Goal: Task Accomplishment & Management: Manage account settings

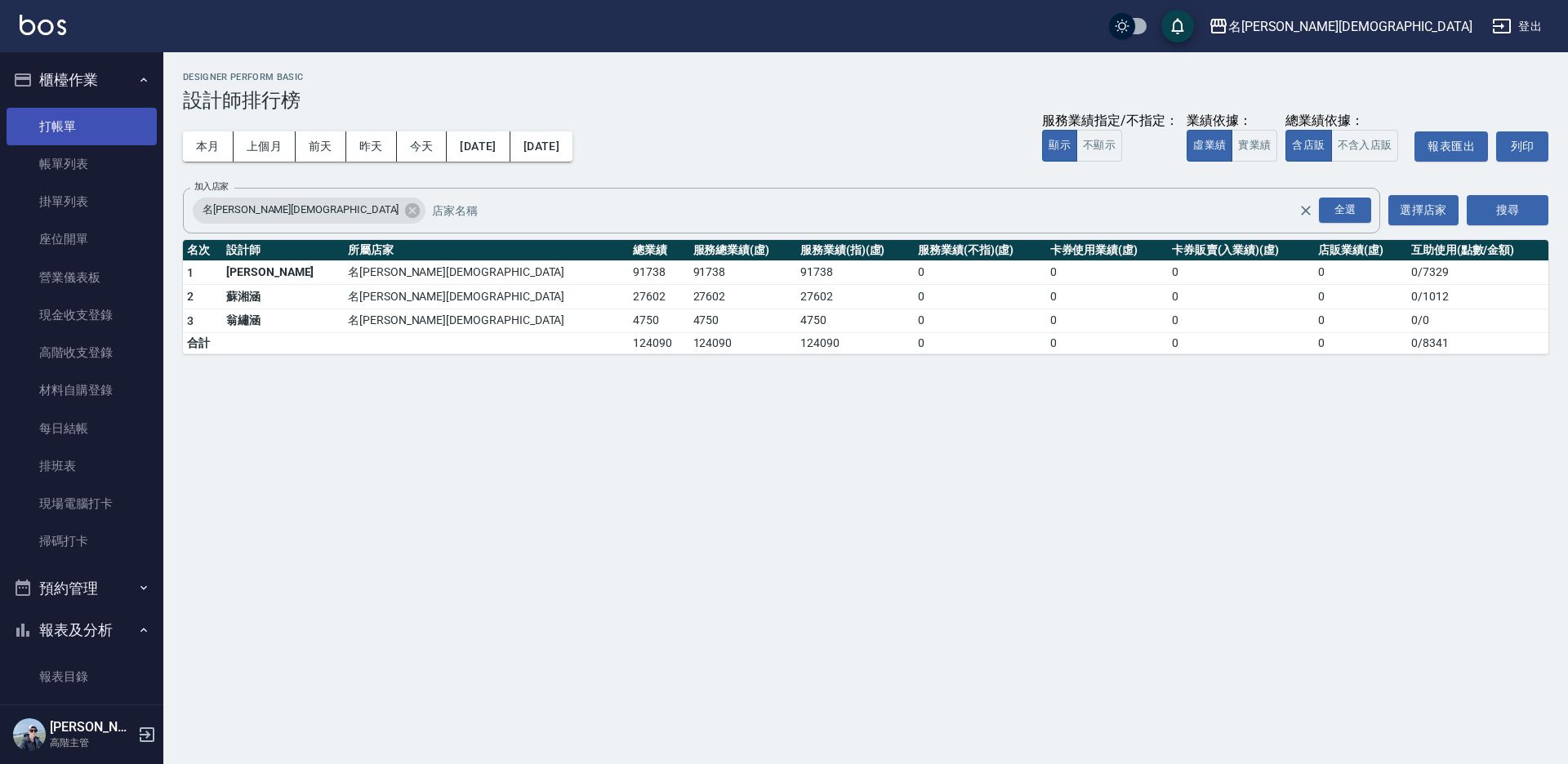
click at [61, 128] on link "打帳單" at bounding box center [81, 127] width 150 height 38
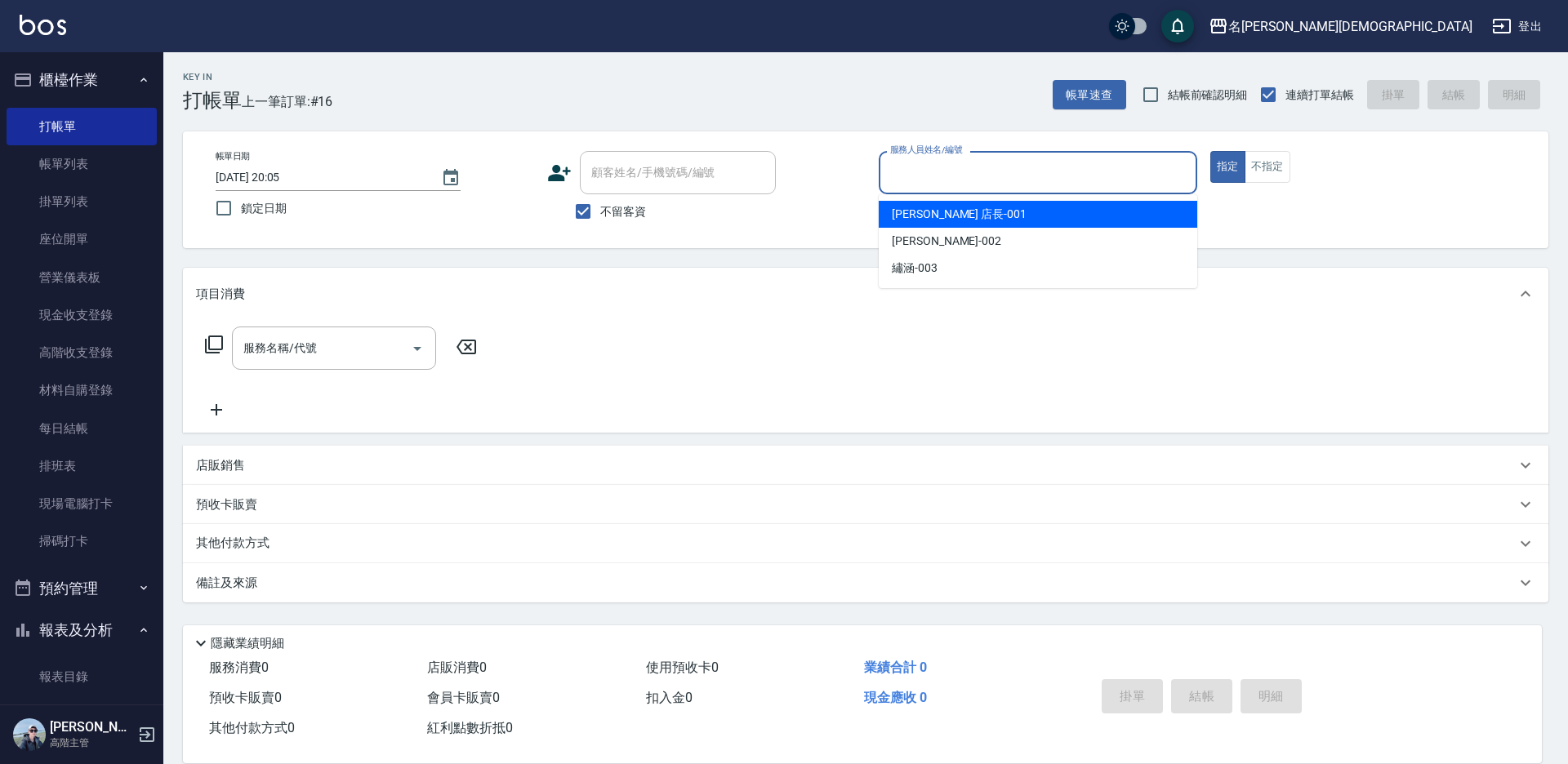
click at [966, 182] on input "服務人員姓名/編號" at bounding box center [1037, 172] width 304 height 28
drag, startPoint x: 918, startPoint y: 217, endPoint x: 828, endPoint y: 217, distance: 90.0
click at [917, 217] on span "[PERSON_NAME] 店長 -001" at bounding box center [959, 215] width 134 height 17
type input "[PERSON_NAME] 店長-001"
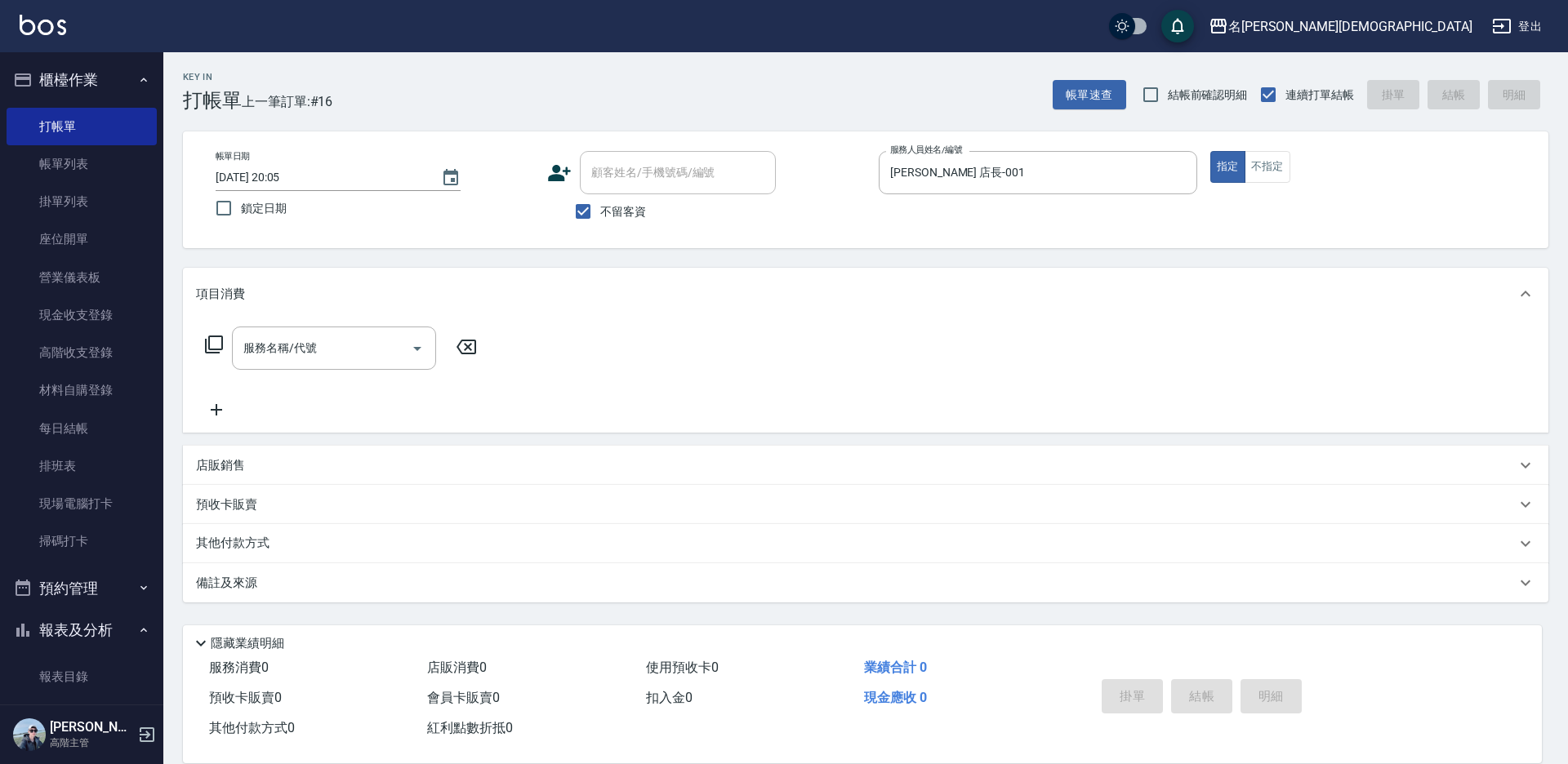
click at [214, 343] on icon at bounding box center [214, 344] width 20 height 20
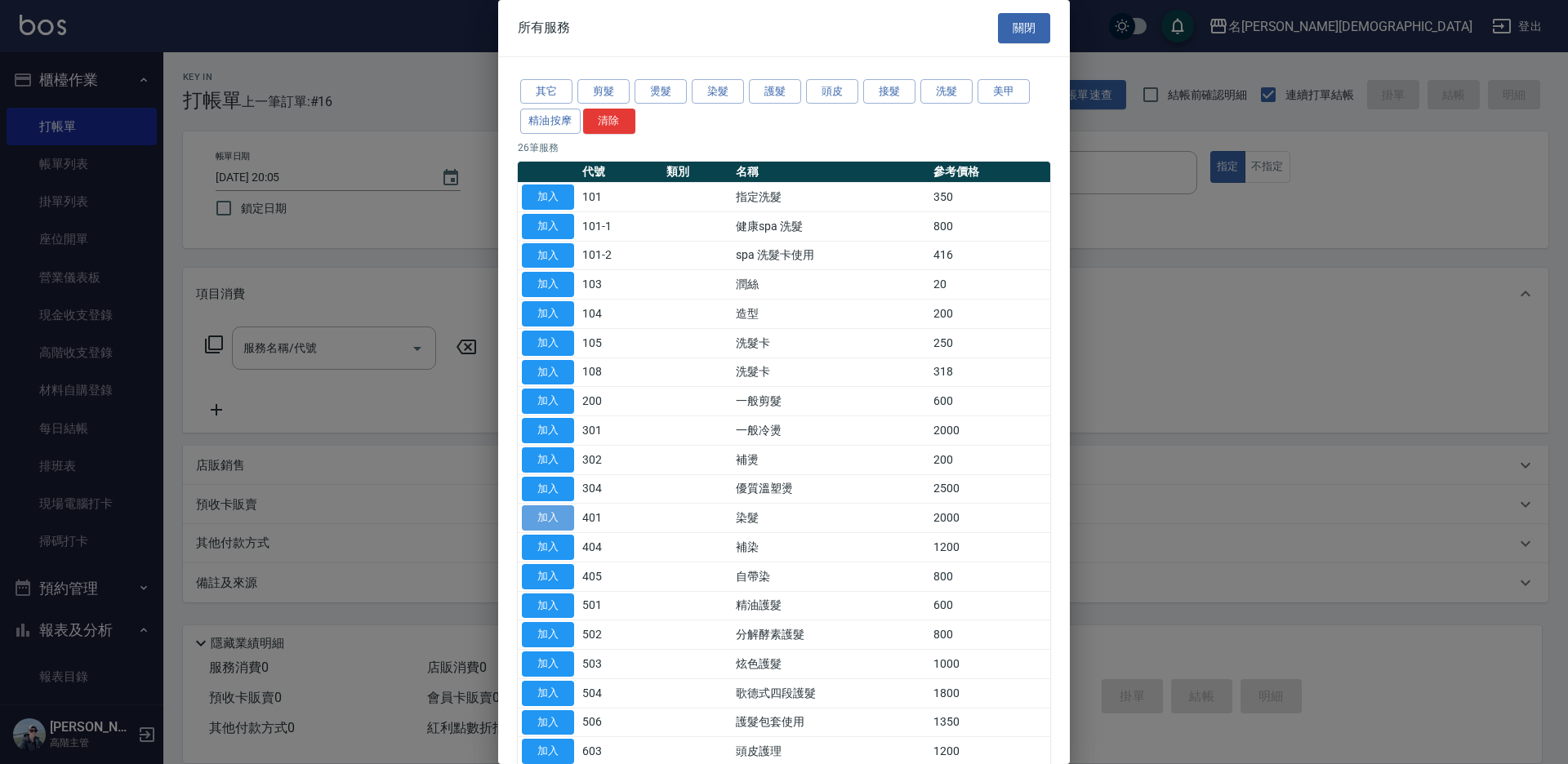
click at [554, 512] on button "加入" at bounding box center [548, 517] width 52 height 26
type input "染髮(401)"
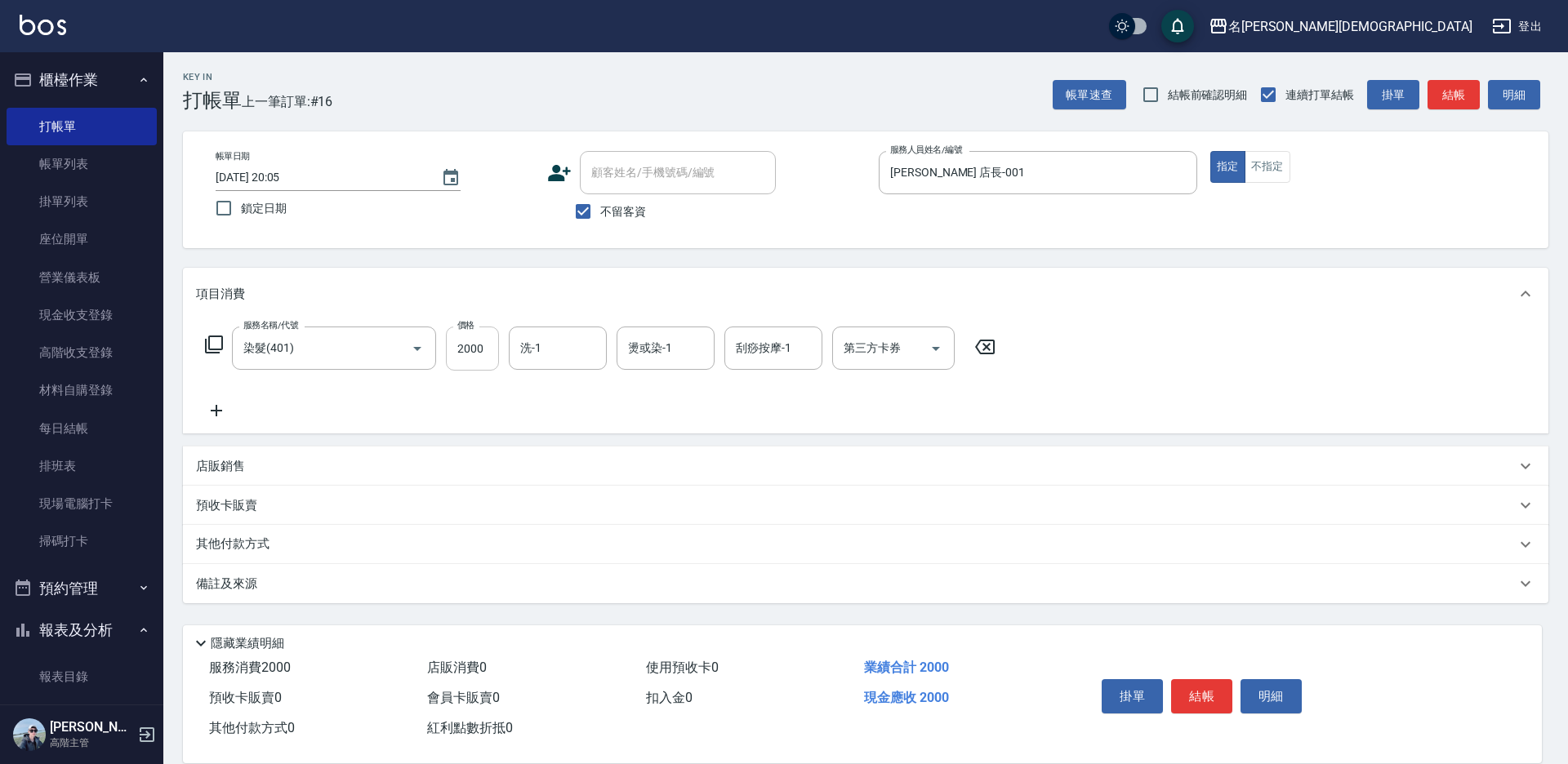
click at [479, 349] on input "2000" at bounding box center [472, 348] width 53 height 44
type input "3400"
drag, startPoint x: 574, startPoint y: 349, endPoint x: 578, endPoint y: 367, distance: 18.4
click at [576, 349] on input "洗-1" at bounding box center [558, 348] width 83 height 28
drag, startPoint x: 565, startPoint y: 439, endPoint x: 648, endPoint y: 460, distance: 85.6
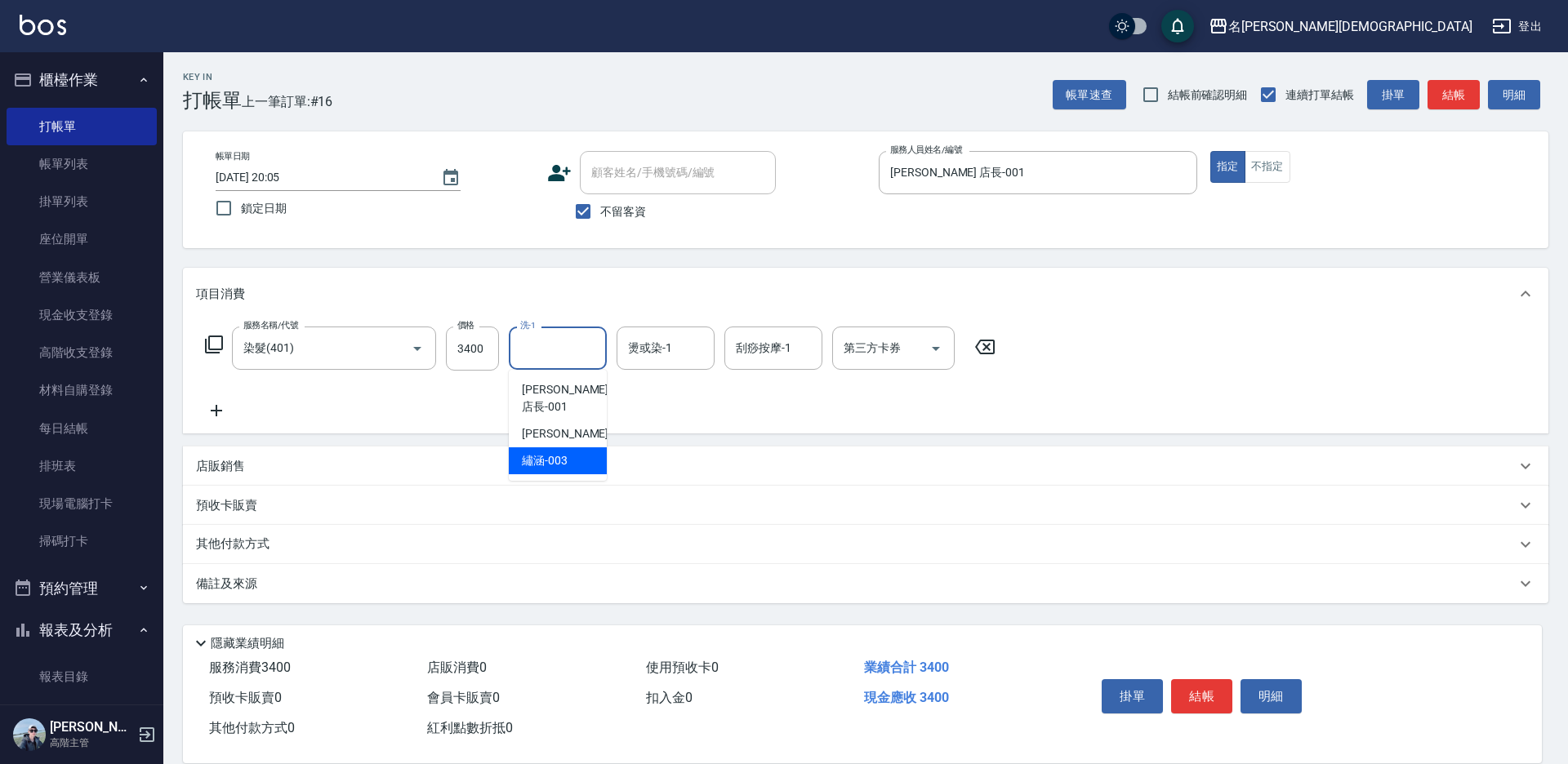
click at [566, 452] on span "繡涵 -003" at bounding box center [545, 460] width 45 height 17
type input "繡涵-003"
click at [1216, 697] on button "結帳" at bounding box center [1201, 696] width 61 height 34
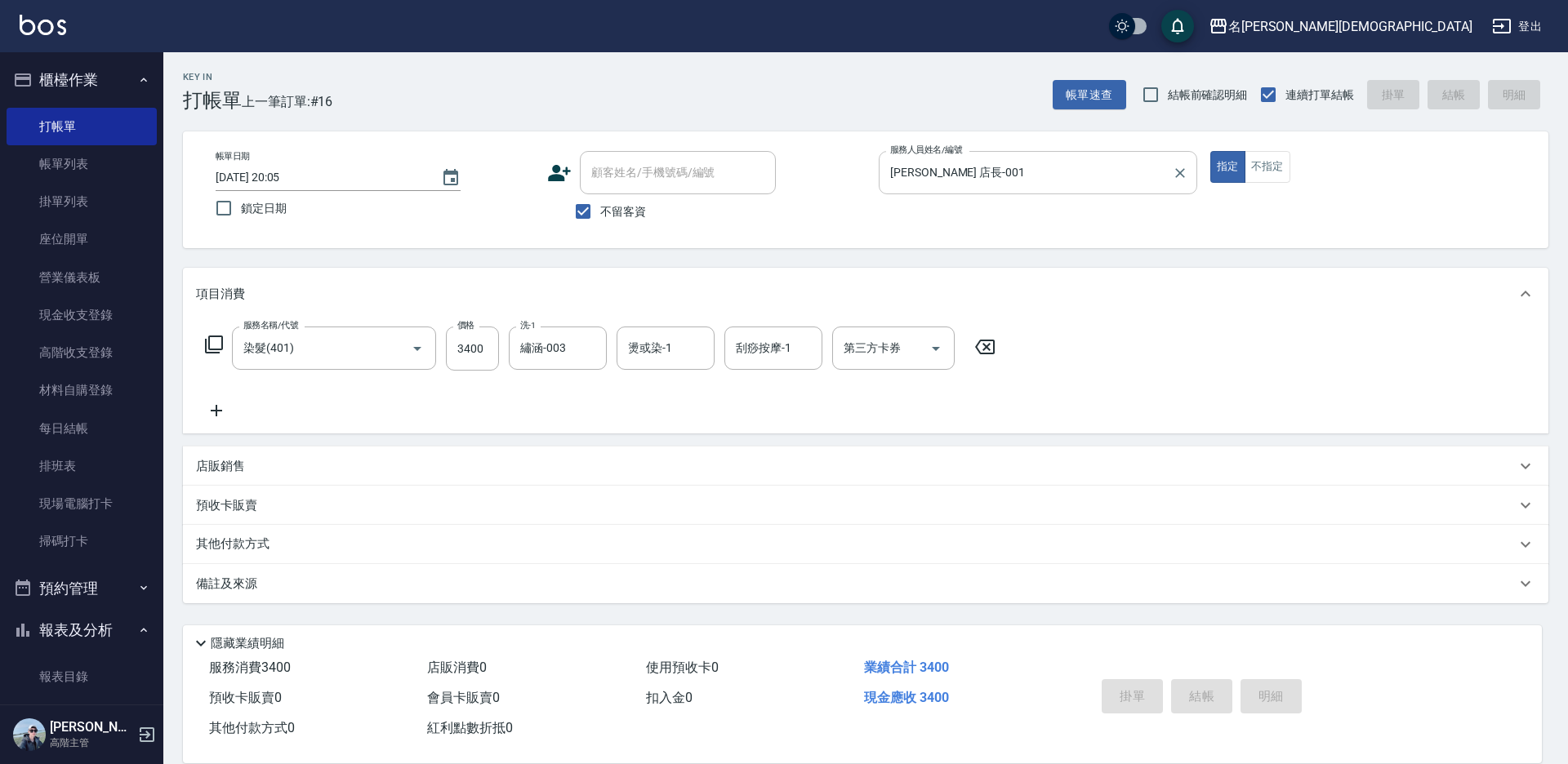
type input "[DATE] 20:06"
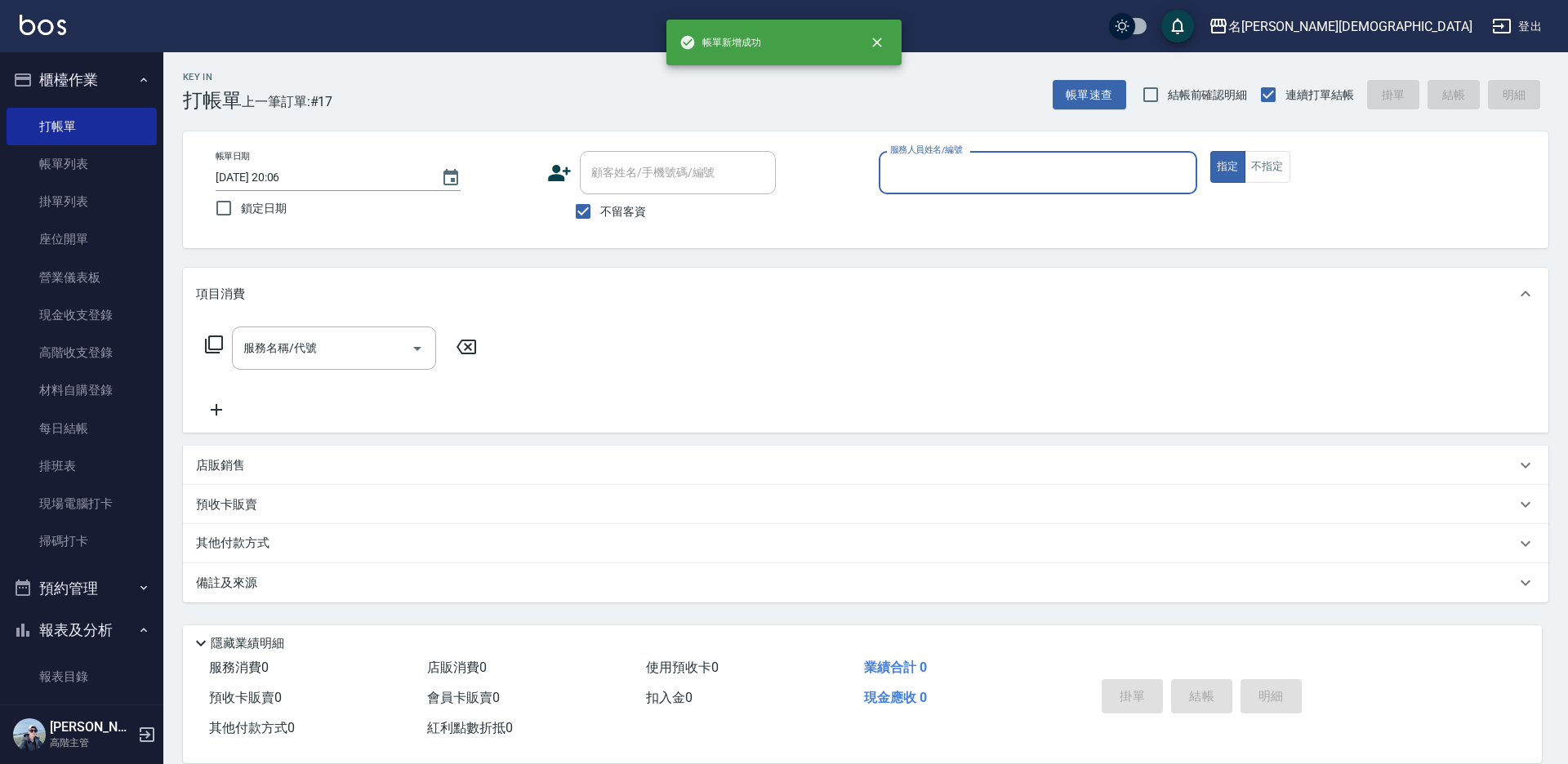
click at [937, 168] on input "服務人員姓名/編號" at bounding box center [1037, 172] width 304 height 28
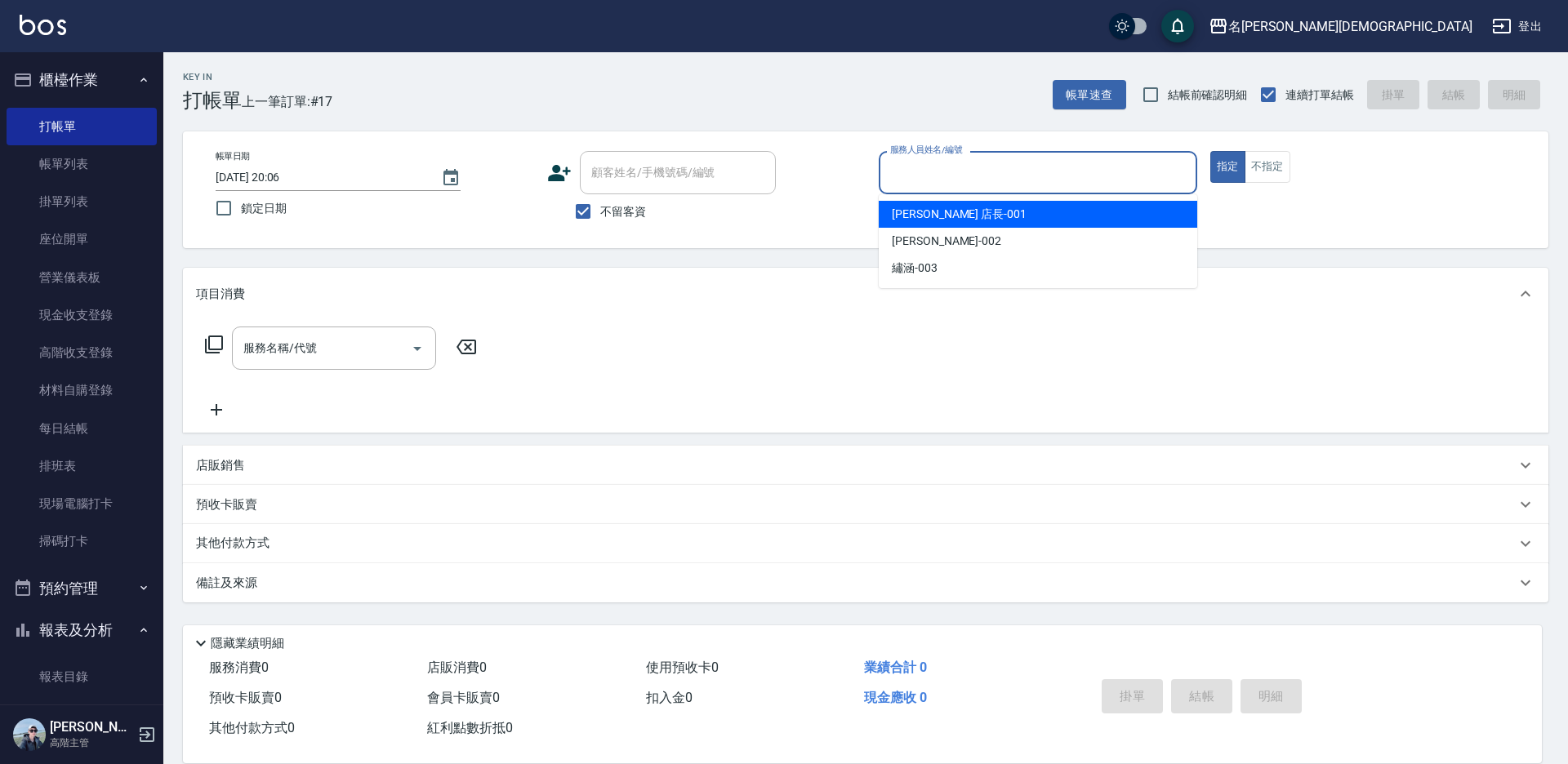
drag, startPoint x: 916, startPoint y: 212, endPoint x: 882, endPoint y: 210, distance: 34.1
click at [915, 212] on span "[PERSON_NAME] 店長 -001" at bounding box center [959, 215] width 134 height 17
type input "[PERSON_NAME] 店長-001"
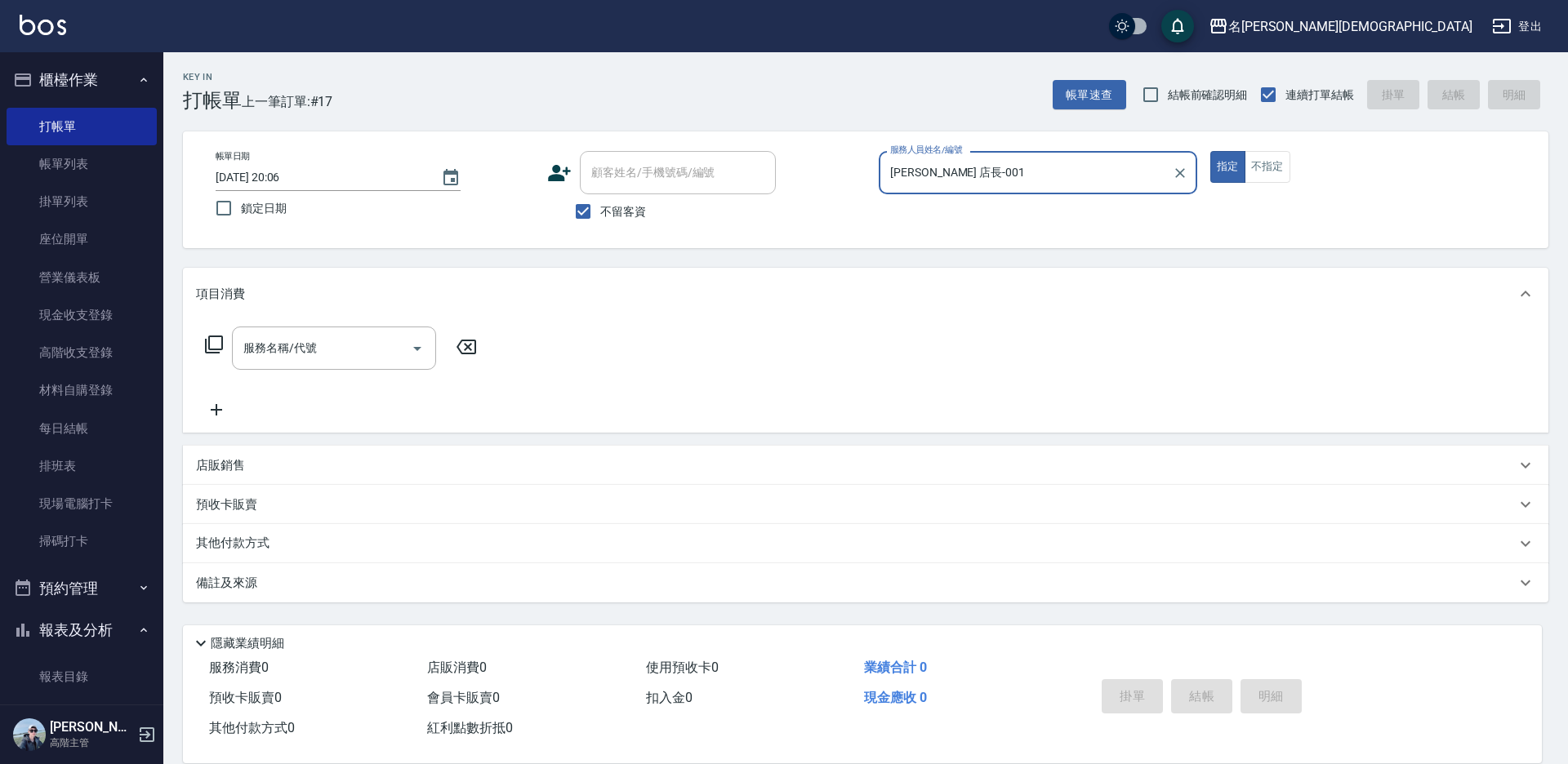
click at [214, 343] on icon at bounding box center [214, 344] width 20 height 20
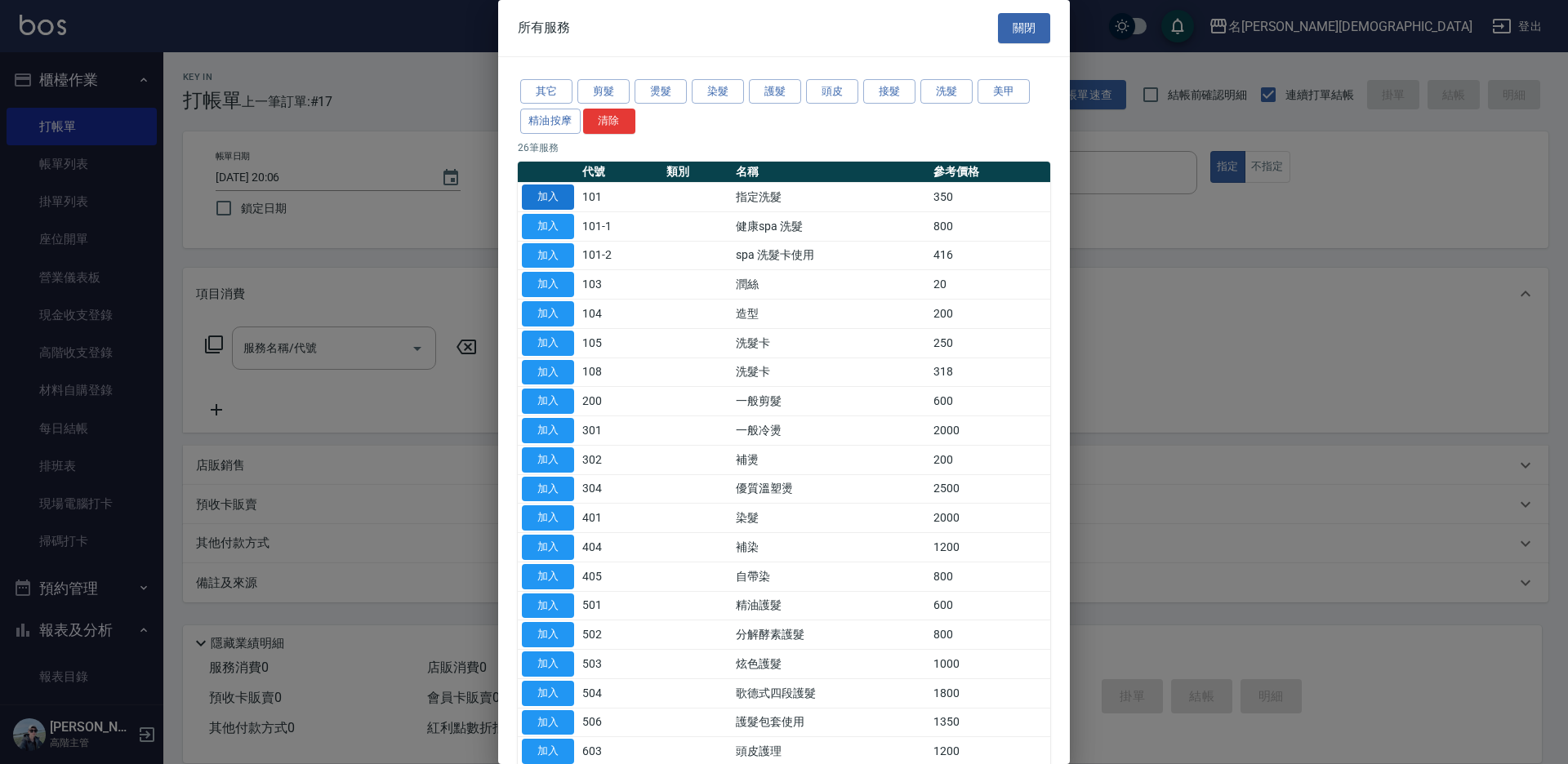
click at [534, 202] on button "加入" at bounding box center [548, 197] width 52 height 26
type input "指定洗髮(101)"
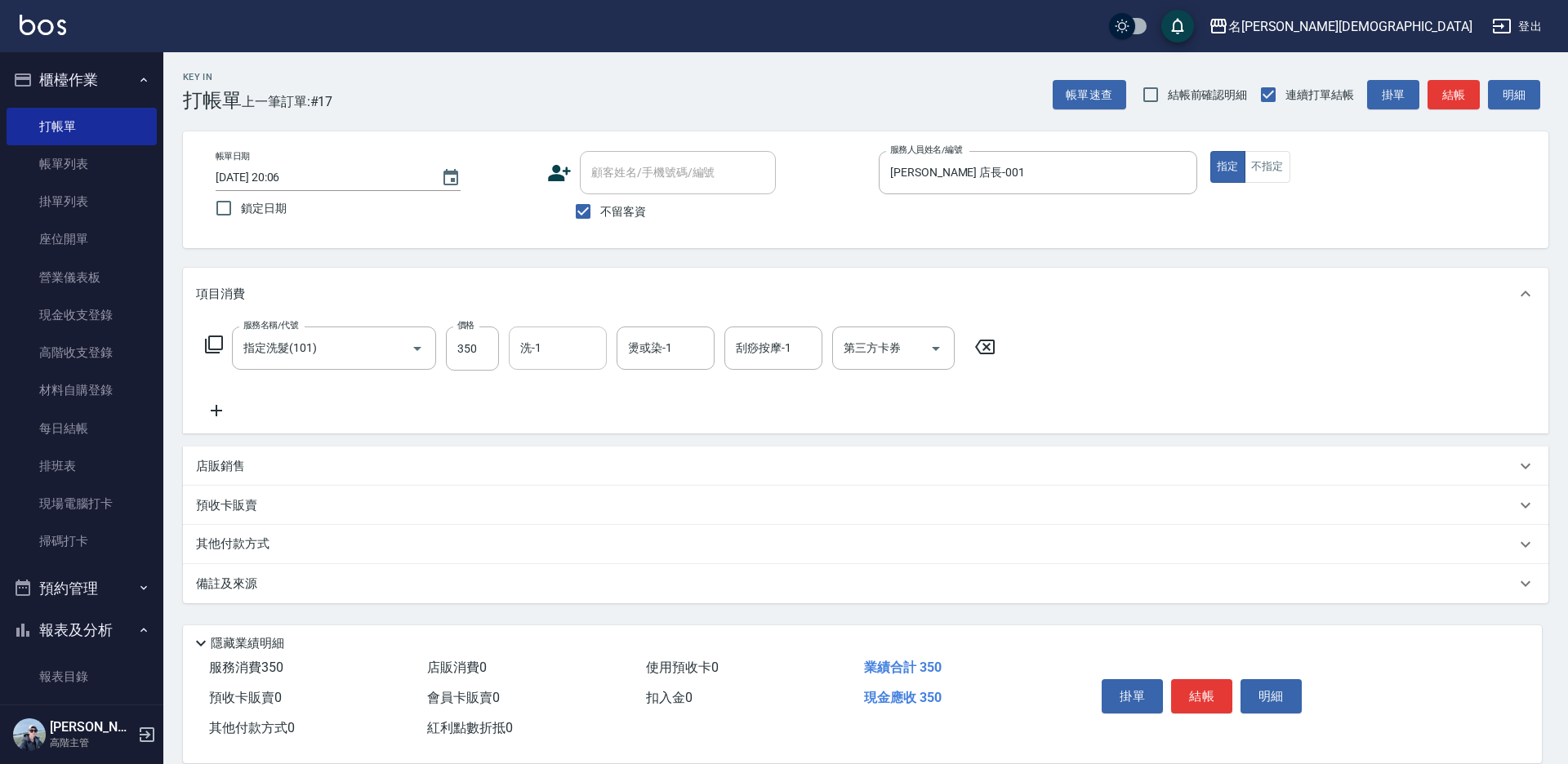
click at [551, 350] on input "洗-1" at bounding box center [558, 348] width 83 height 28
click at [555, 452] on span "繡涵 -003" at bounding box center [545, 460] width 45 height 17
type input "繡涵-003"
click at [1197, 690] on button "結帳" at bounding box center [1201, 696] width 61 height 34
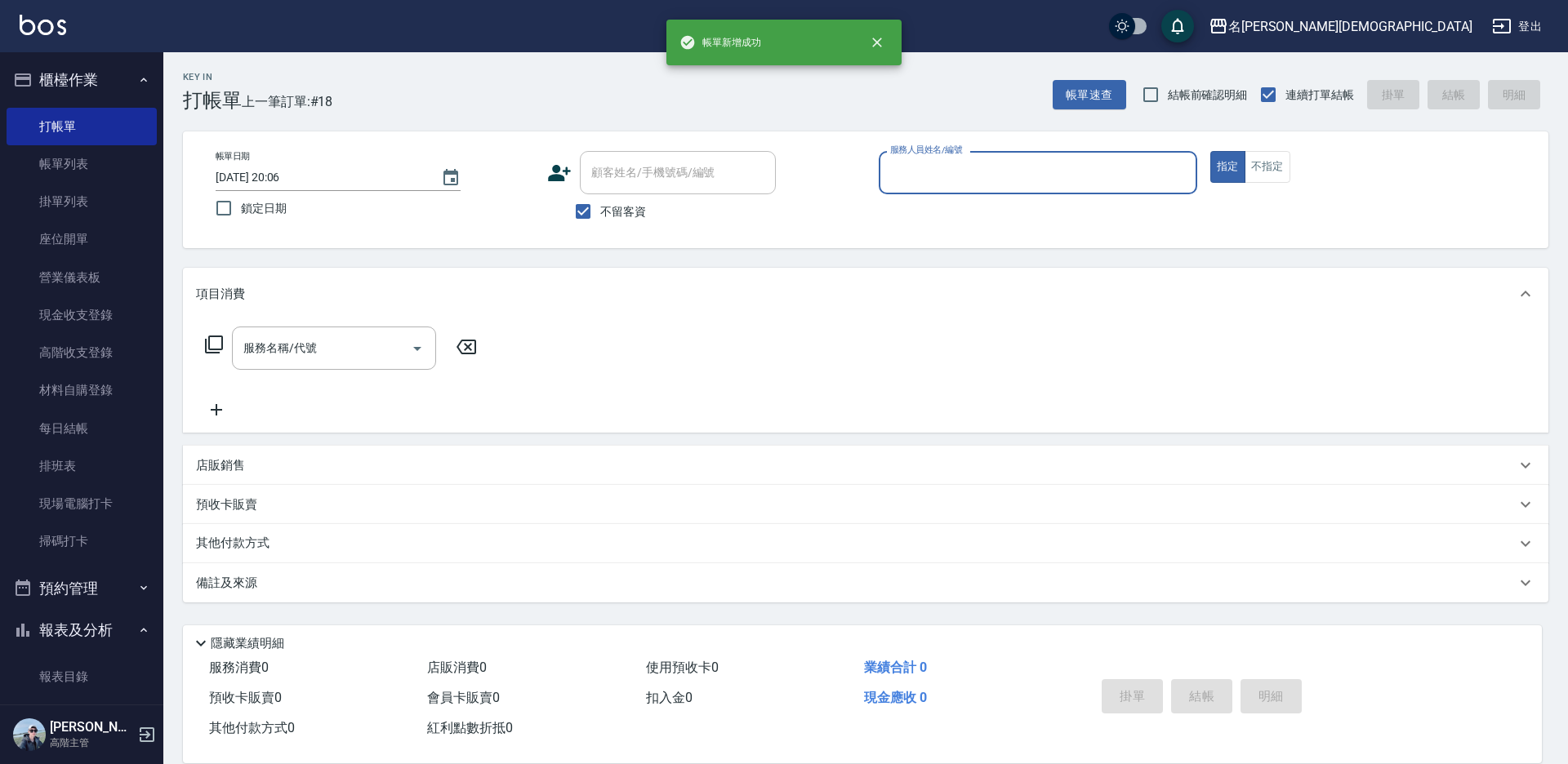
click at [906, 189] on div "服務人員姓名/編號" at bounding box center [1037, 173] width 319 height 43
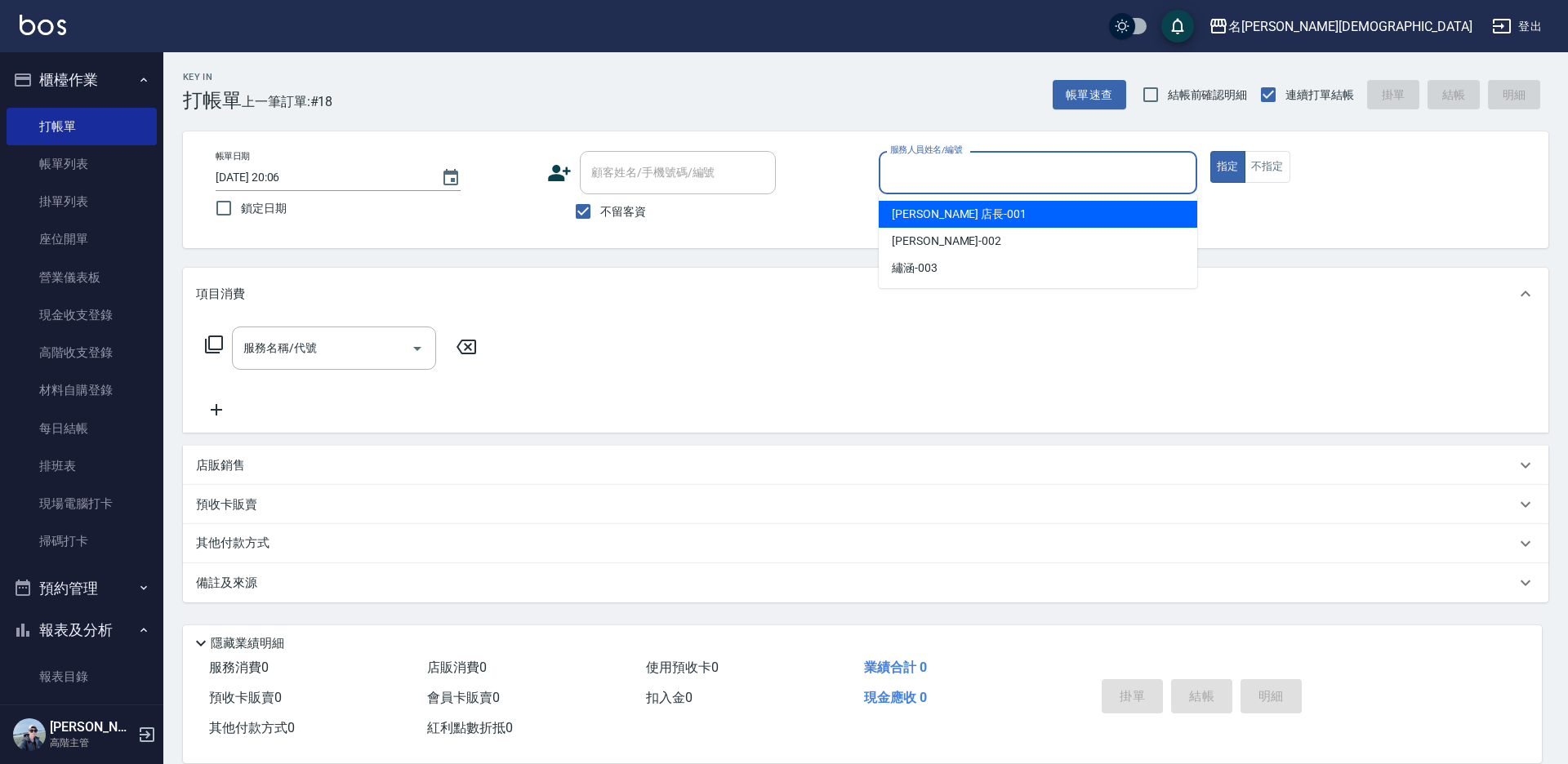
click at [895, 212] on span "[PERSON_NAME] 店長 -001" at bounding box center [959, 215] width 134 height 17
type input "[PERSON_NAME] 店長-001"
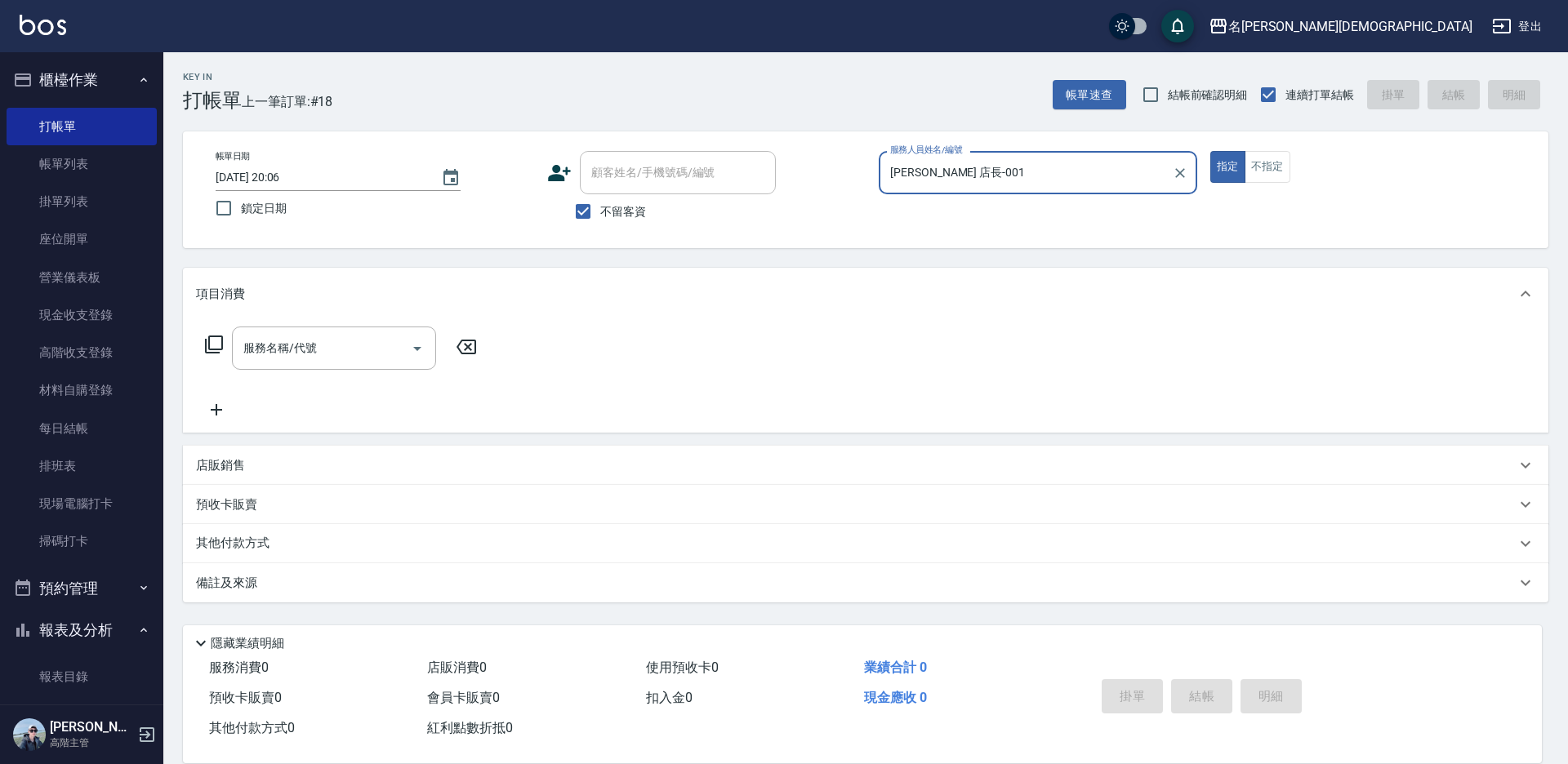
click at [213, 342] on icon at bounding box center [214, 344] width 20 height 20
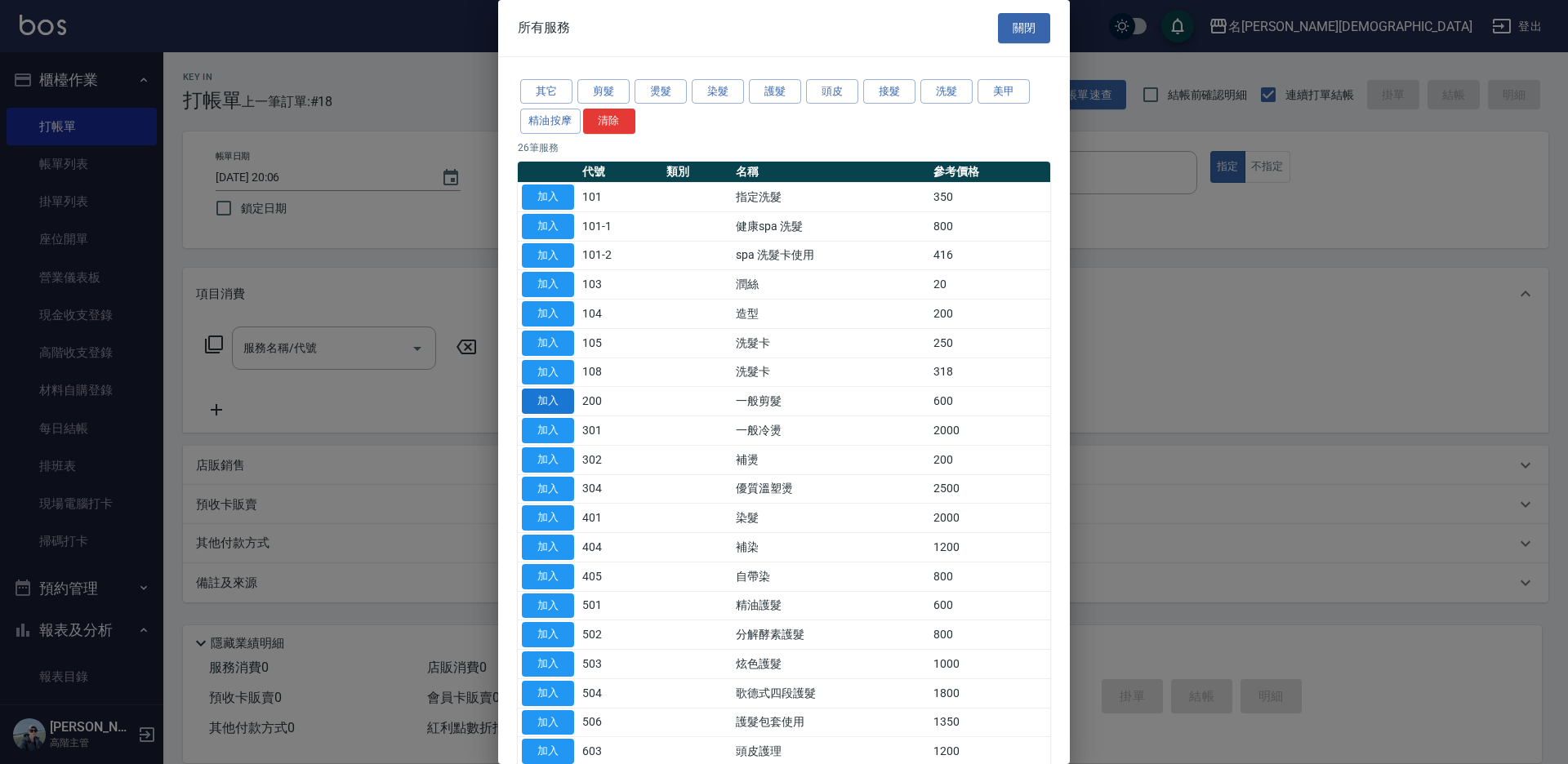
click at [548, 406] on button "加入" at bounding box center [548, 401] width 52 height 26
type input "一般剪髮(200)"
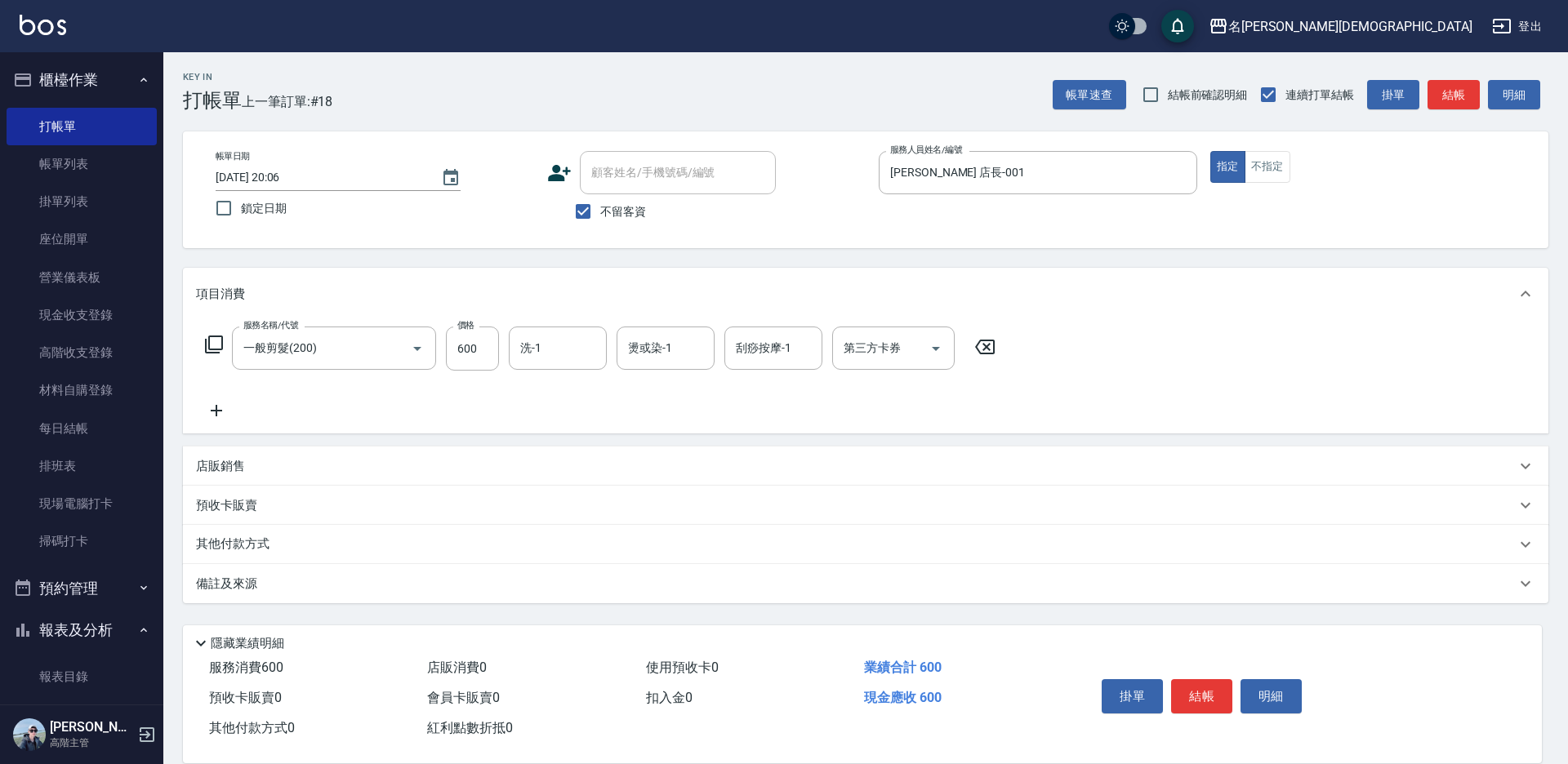
click at [1186, 682] on button "結帳" at bounding box center [1201, 696] width 61 height 34
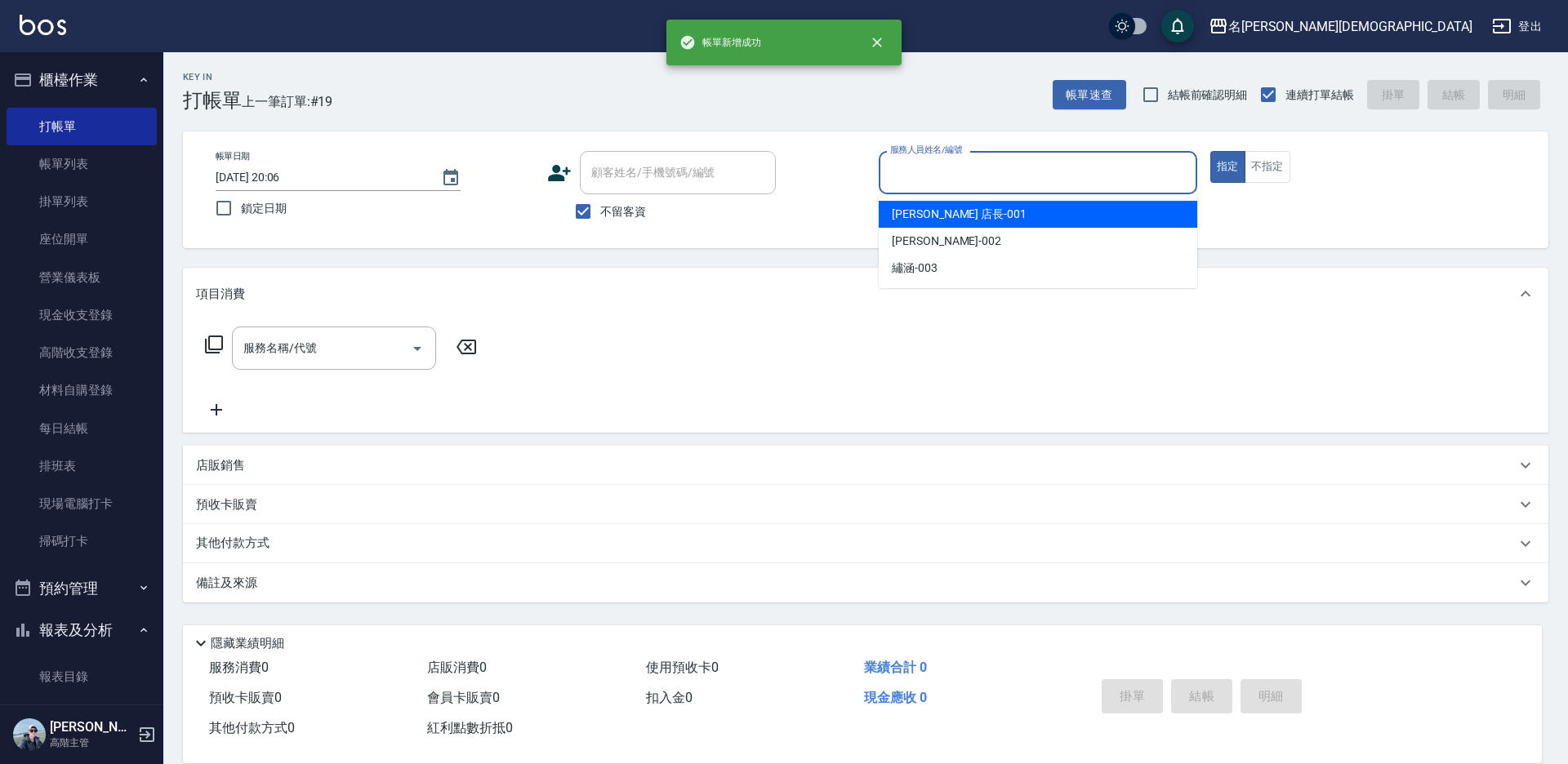
click at [953, 176] on input "服務人員姓名/編號" at bounding box center [1037, 172] width 304 height 28
click at [913, 212] on span "[PERSON_NAME] 店長 -001" at bounding box center [959, 215] width 134 height 17
type input "[PERSON_NAME] 店長-001"
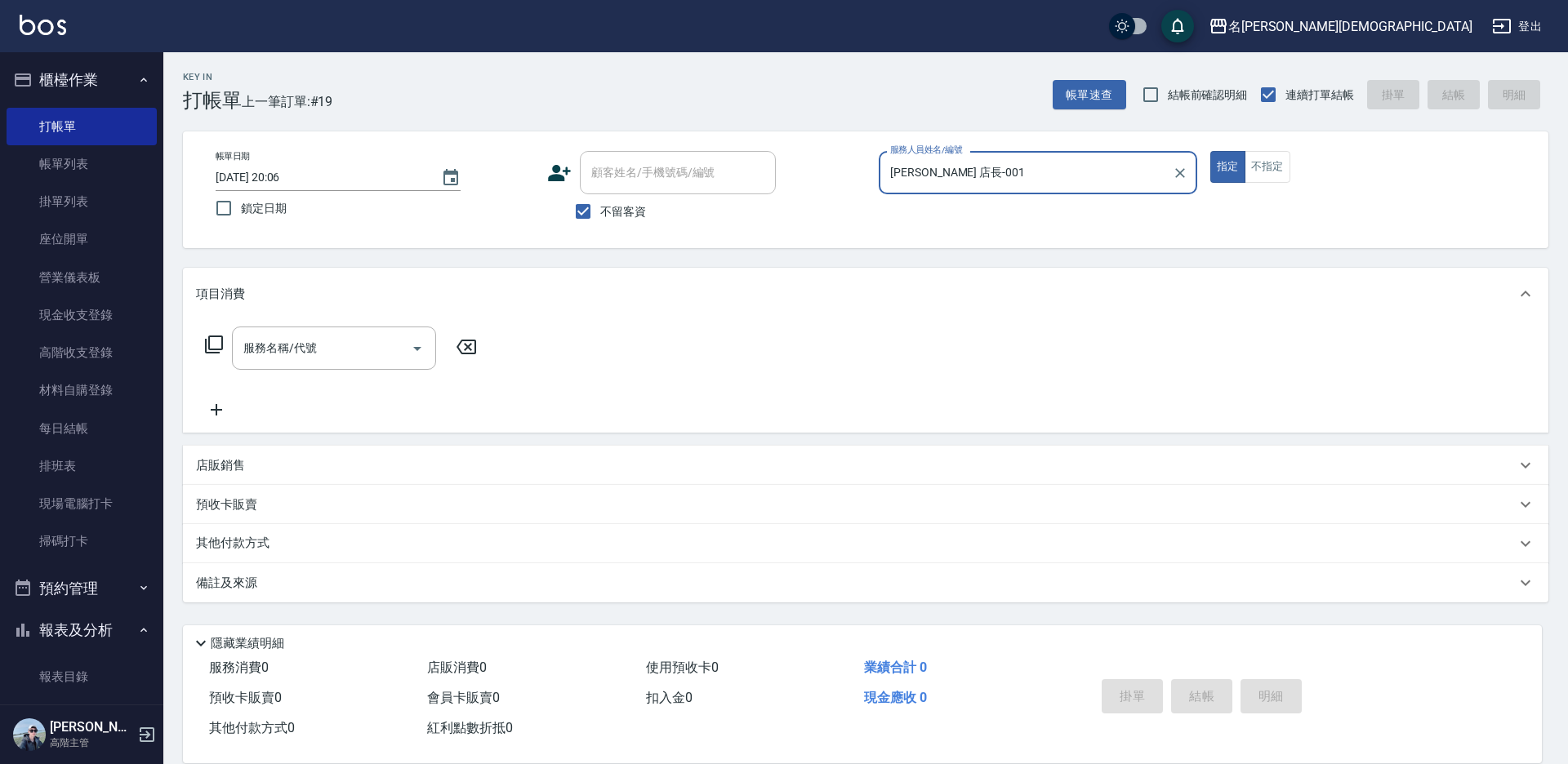
click at [207, 344] on icon at bounding box center [214, 344] width 20 height 20
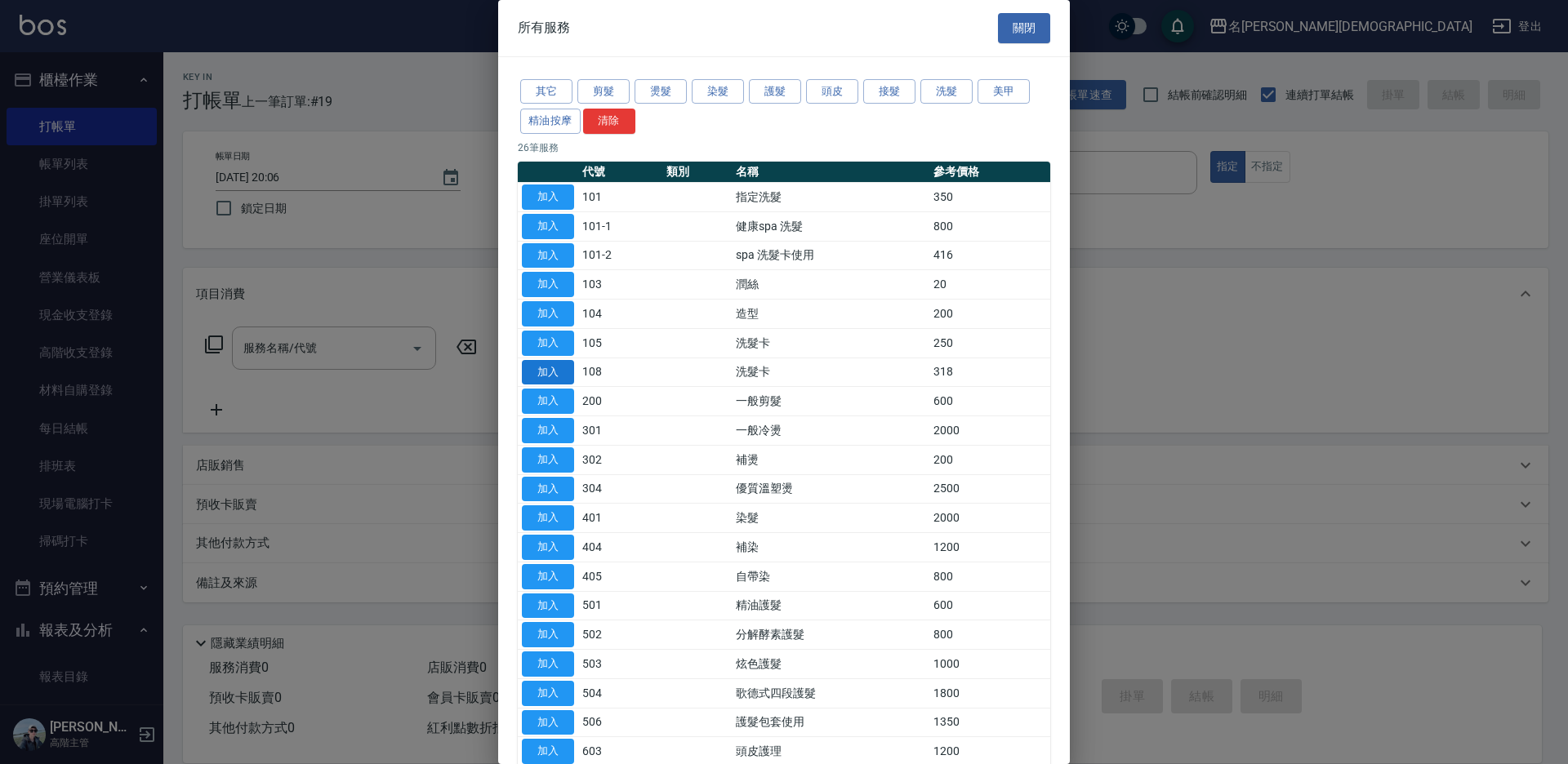
click at [548, 367] on button "加入" at bounding box center [548, 373] width 52 height 26
type input "洗髮卡(108)"
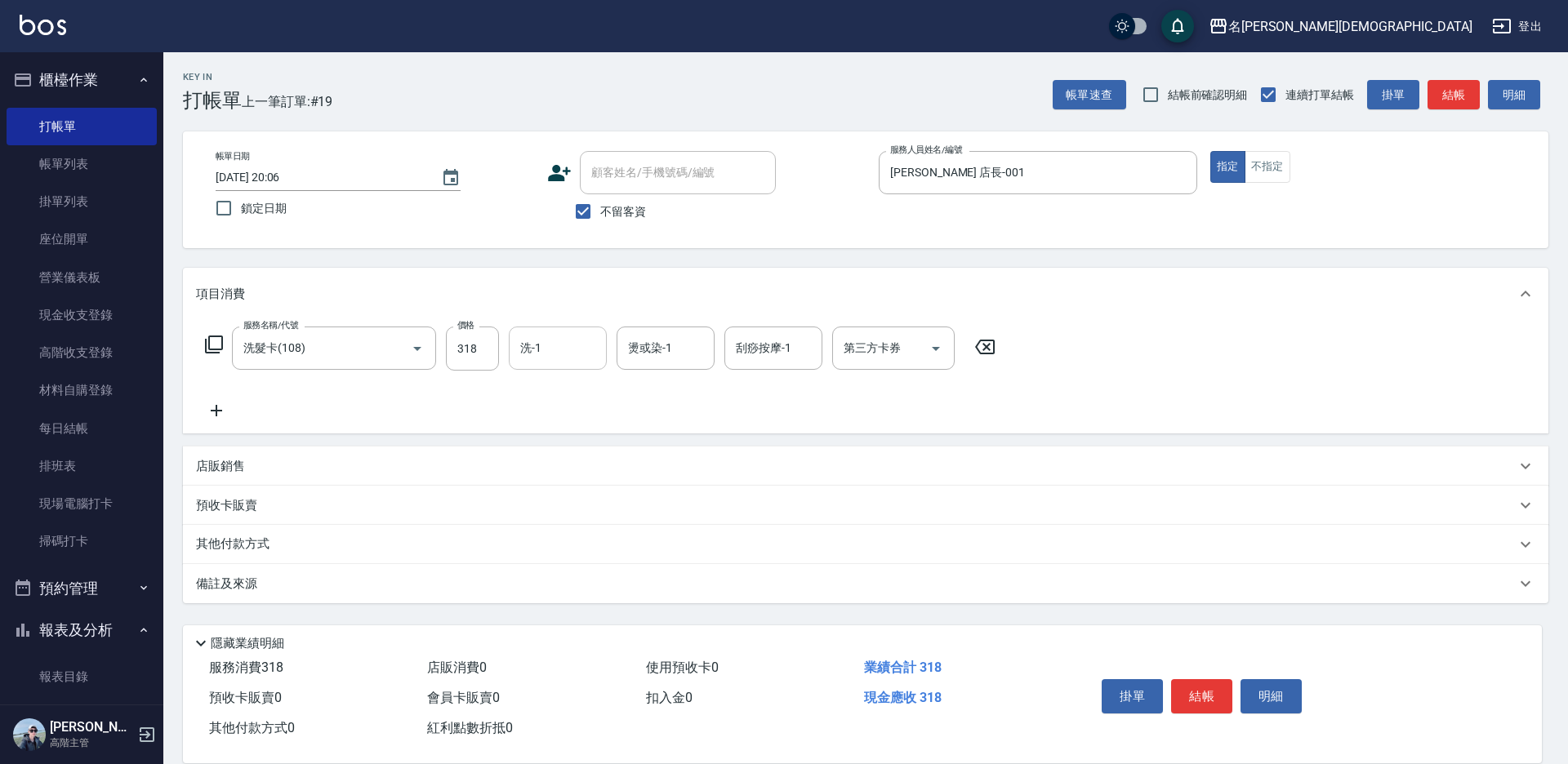
click at [558, 344] on input "洗-1" at bounding box center [558, 348] width 83 height 28
click at [578, 447] on div "繡涵 -003" at bounding box center [558, 460] width 98 height 26
type input "繡涵-003"
drag, startPoint x: 886, startPoint y: 345, endPoint x: 875, endPoint y: 358, distance: 17.0
click at [887, 345] on div "第三方卡券 第三方卡券" at bounding box center [893, 348] width 122 height 43
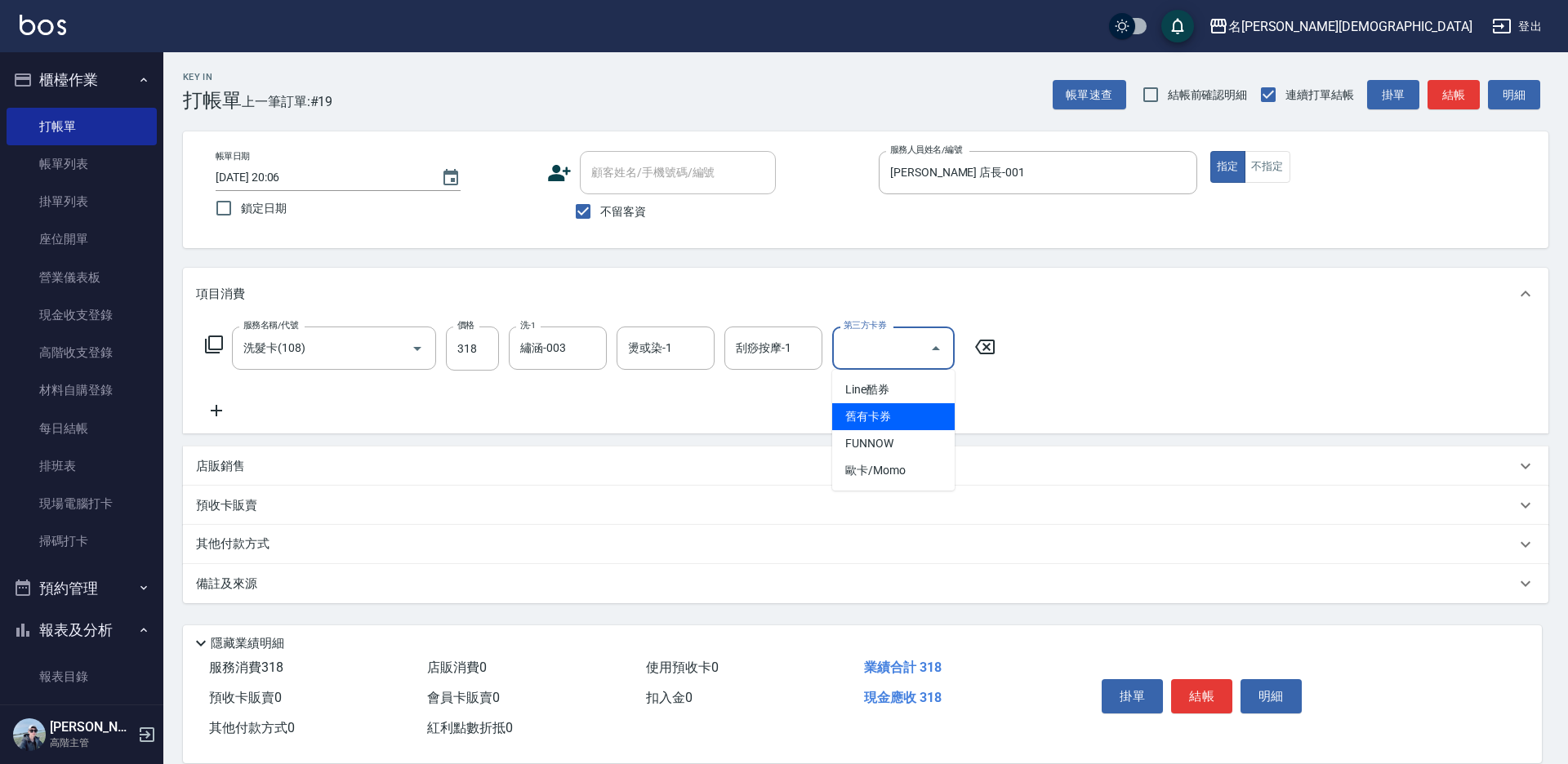
click at [859, 412] on span "舊有卡券" at bounding box center [893, 416] width 122 height 26
type input "舊有卡券"
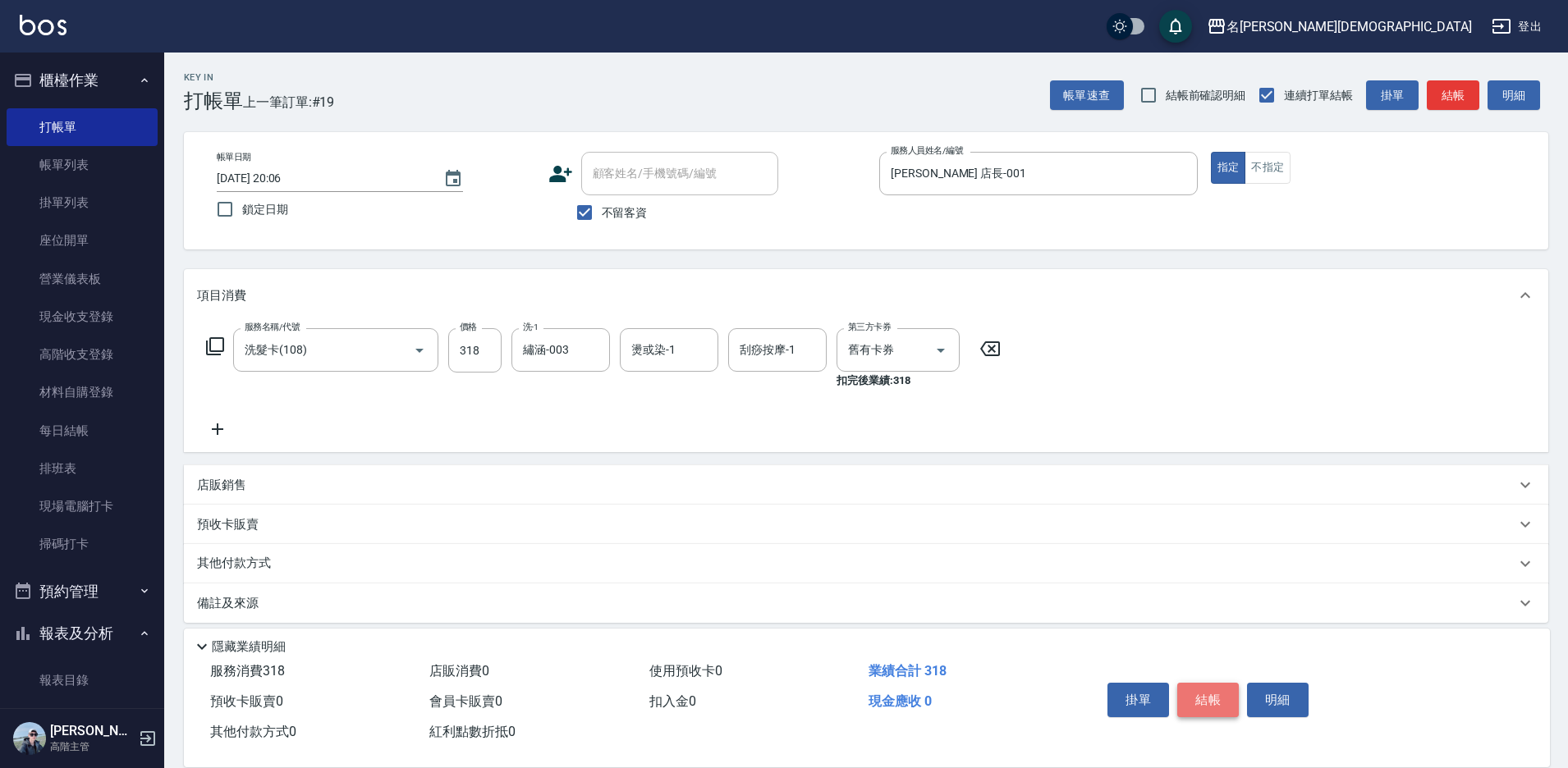
click at [1190, 690] on button "結帳" at bounding box center [1208, 700] width 62 height 34
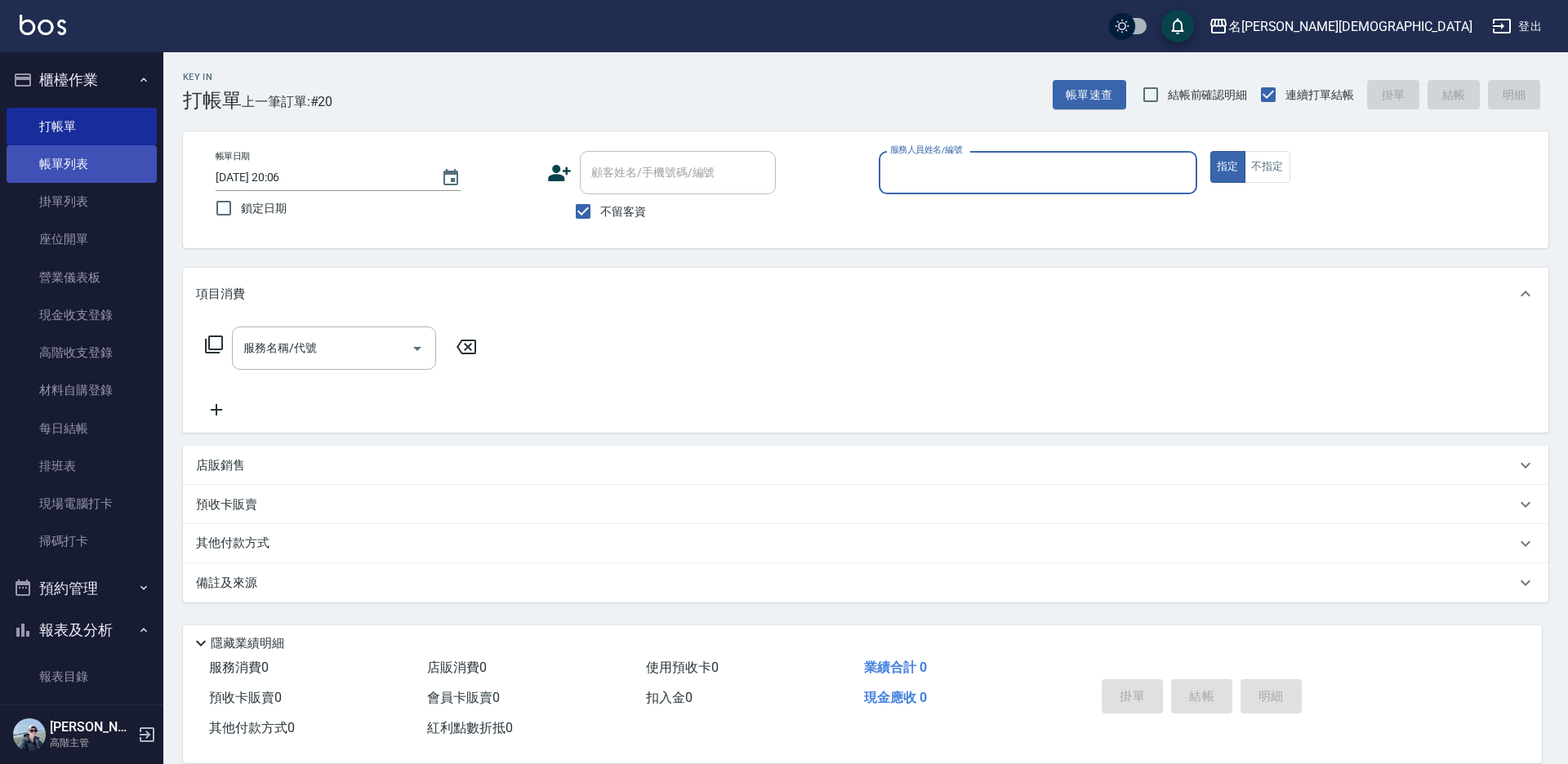
click at [44, 165] on link "帳單列表" at bounding box center [81, 165] width 150 height 38
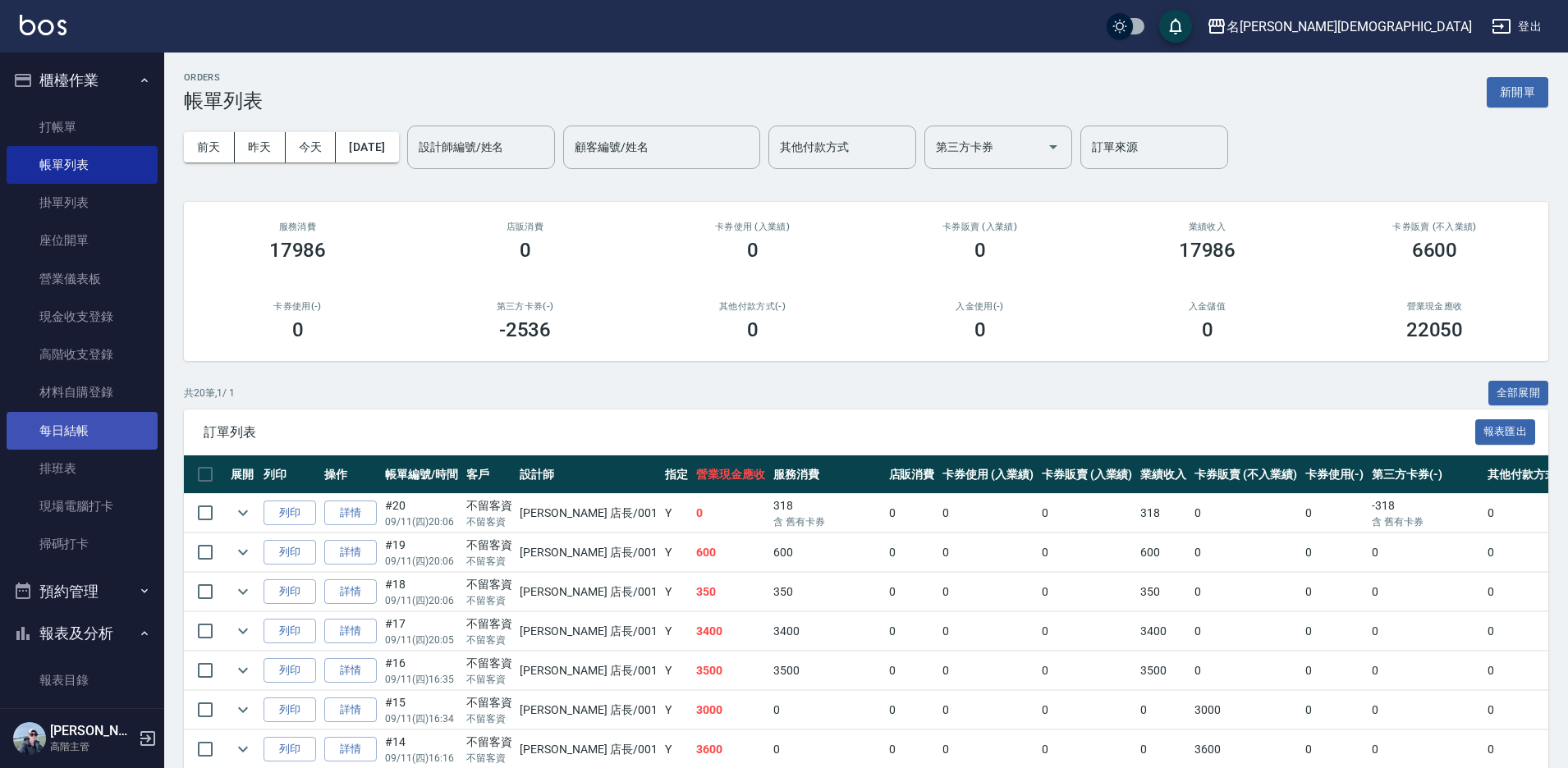
click at [122, 426] on link "每日結帳" at bounding box center [82, 431] width 151 height 38
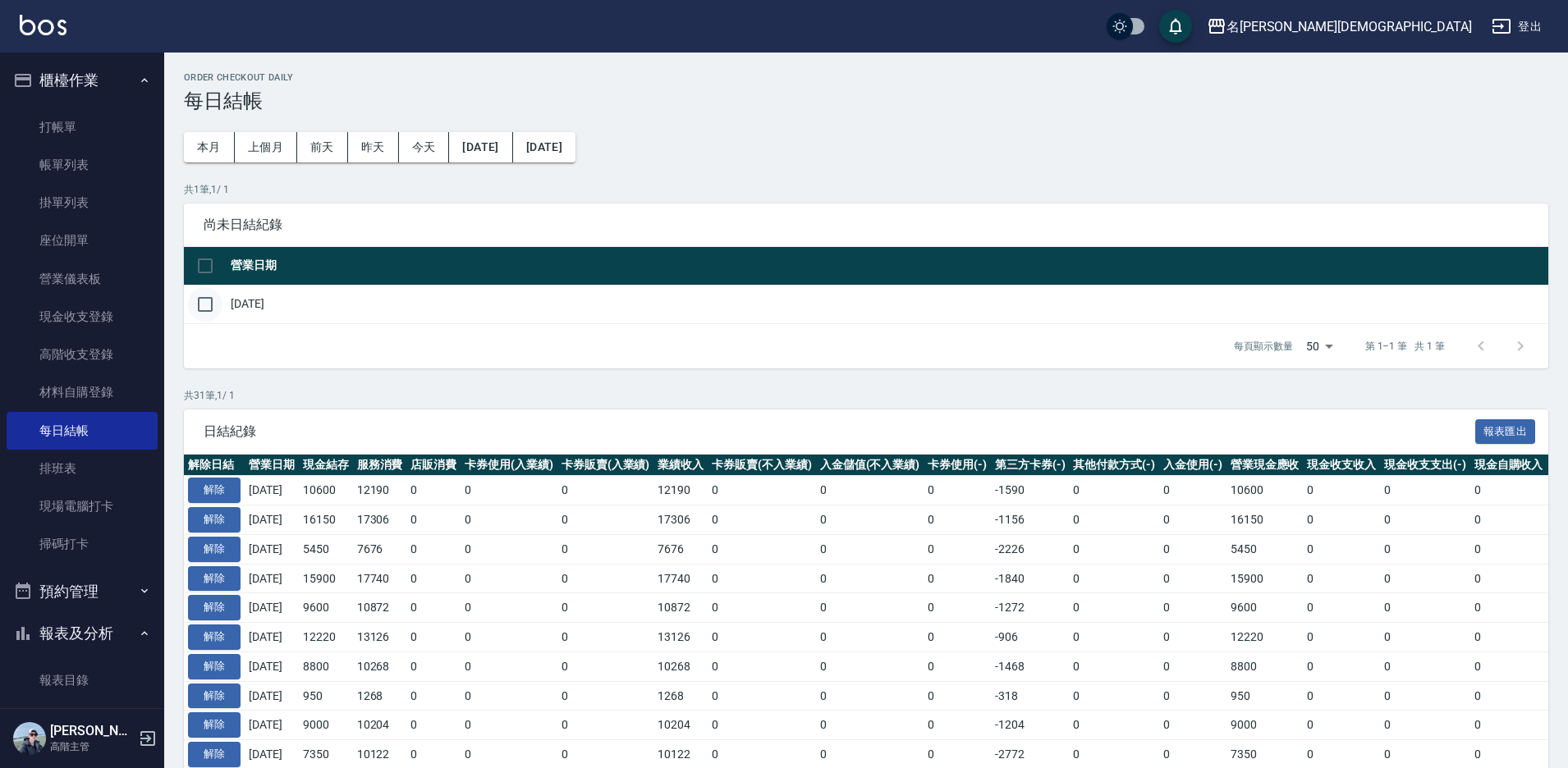
click at [204, 303] on input "checkbox" at bounding box center [205, 304] width 34 height 34
checkbox input "true"
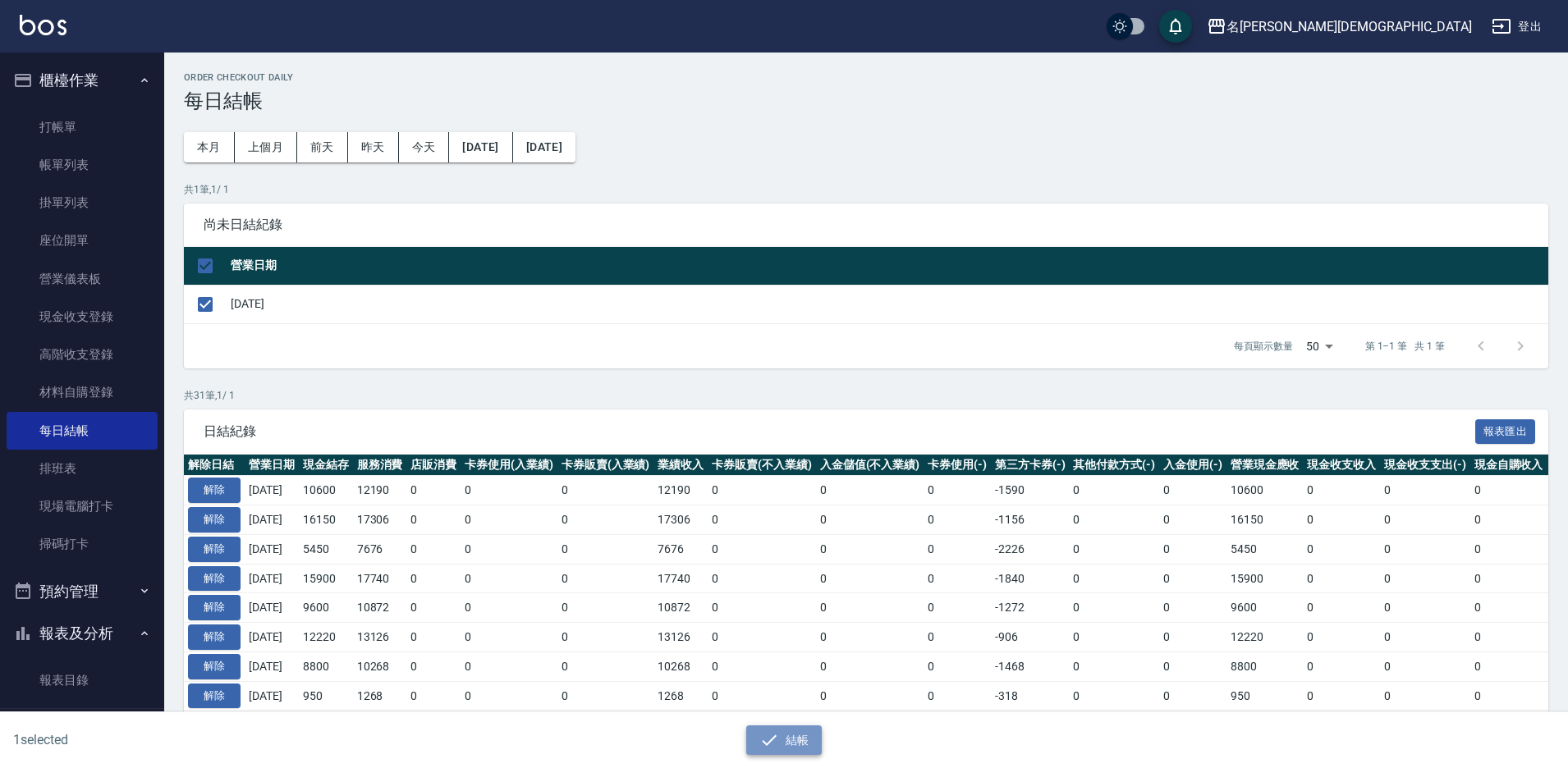
click at [792, 747] on button "結帳" at bounding box center [784, 740] width 76 height 30
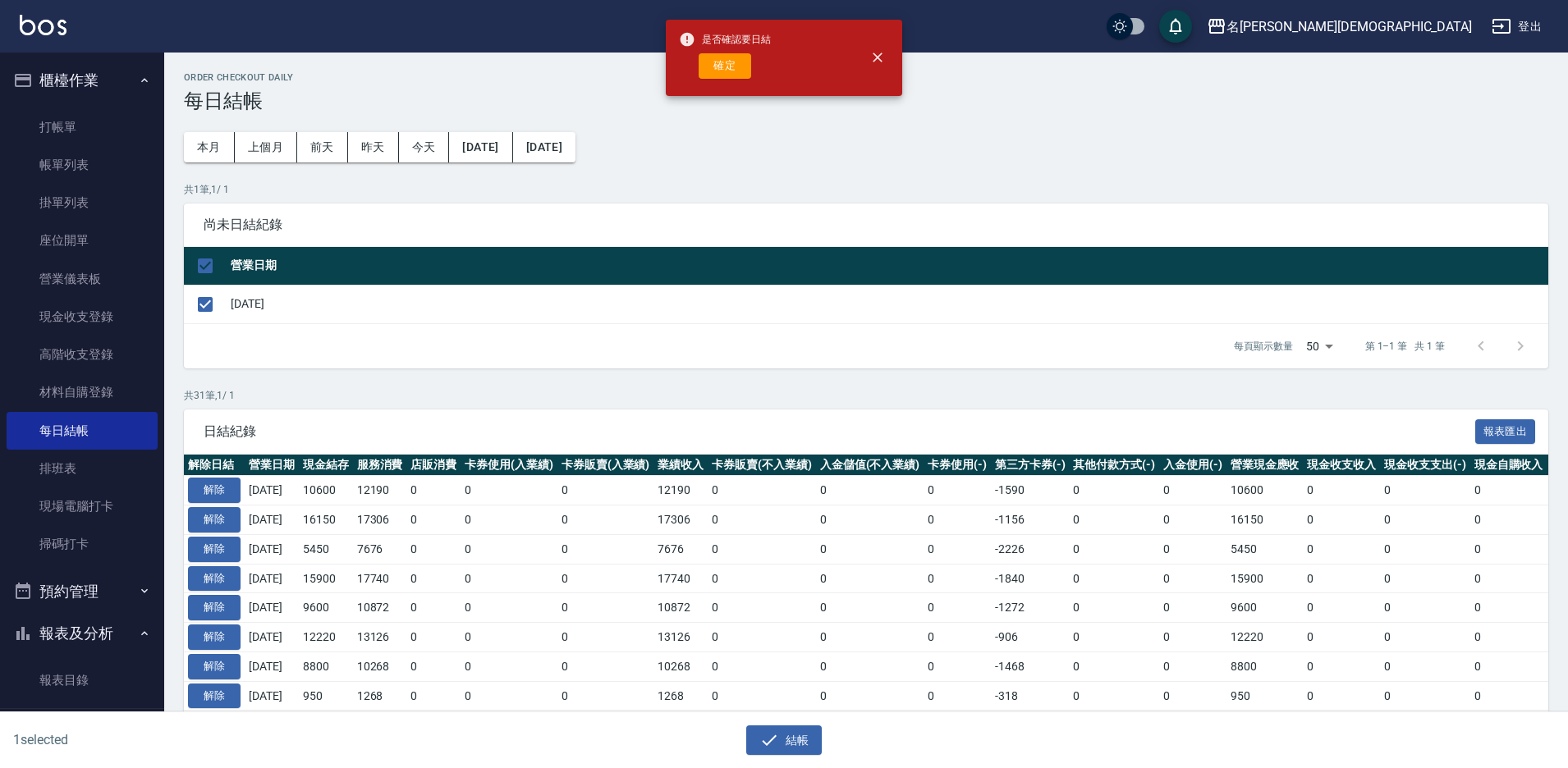
click at [714, 66] on button "確定" at bounding box center [725, 66] width 52 height 26
checkbox input "false"
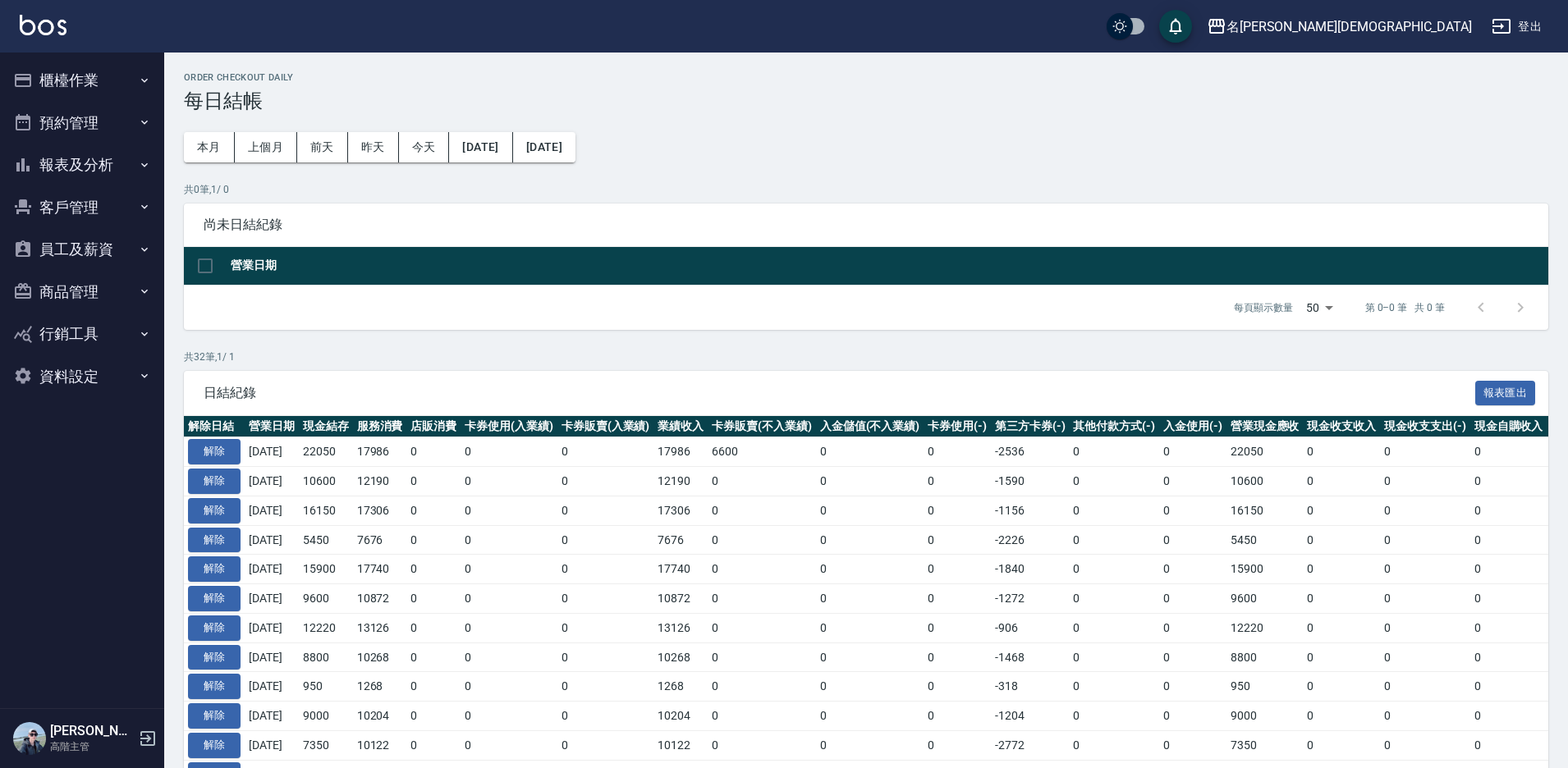
click at [69, 155] on button "報表及分析" at bounding box center [82, 164] width 151 height 43
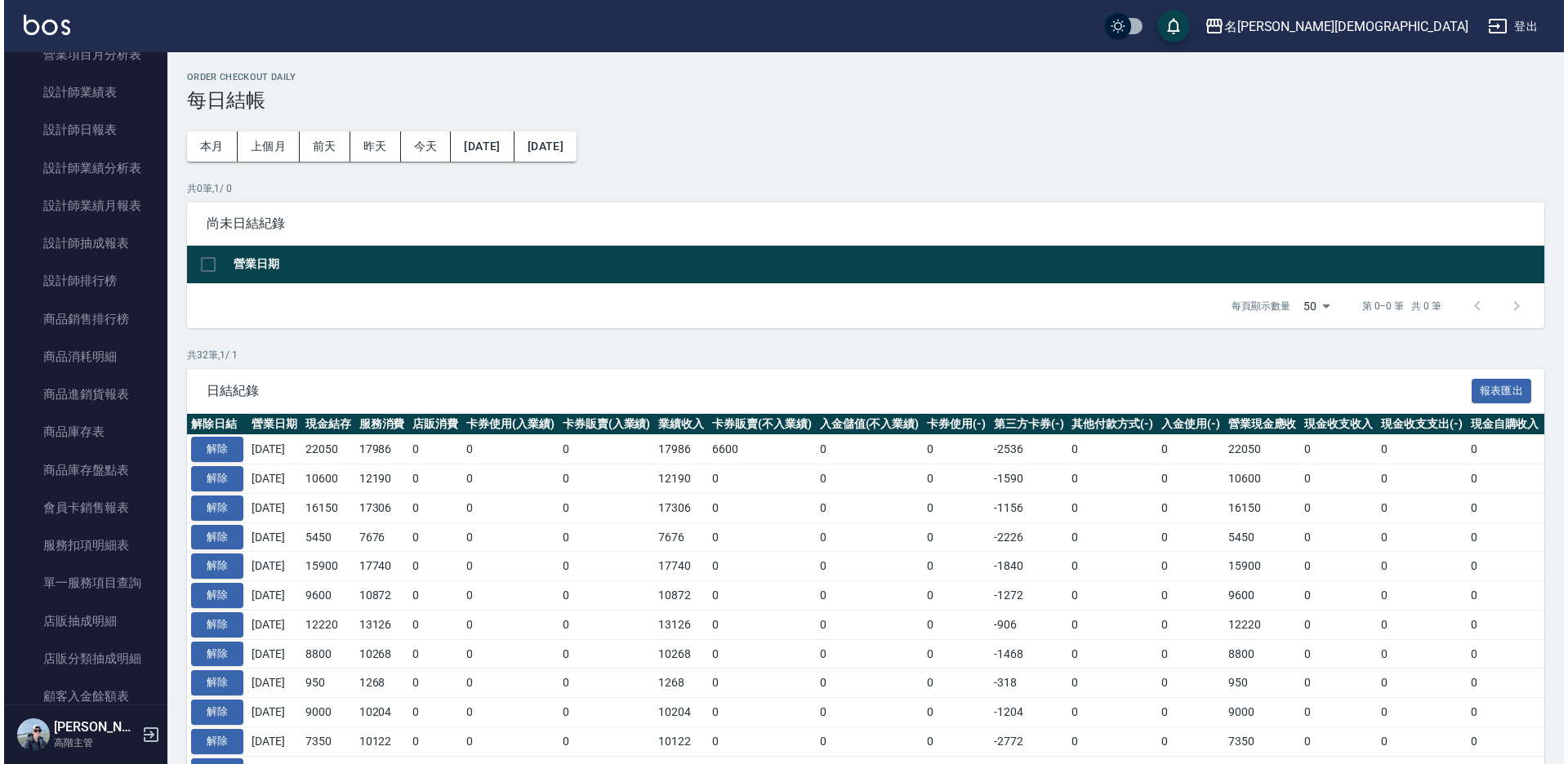
scroll to position [367, 0]
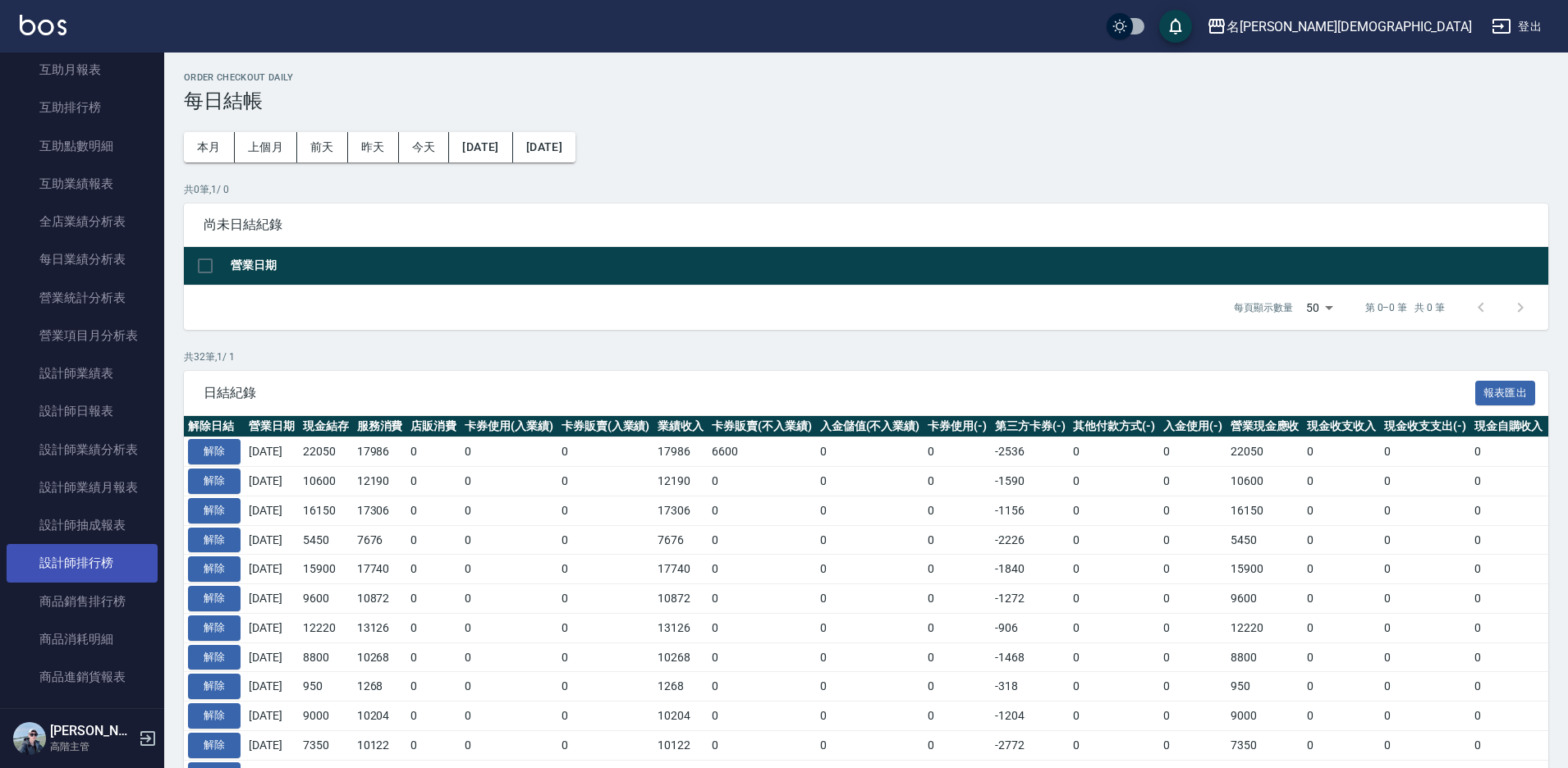
click at [87, 567] on link "設計師排行榜" at bounding box center [82, 563] width 151 height 38
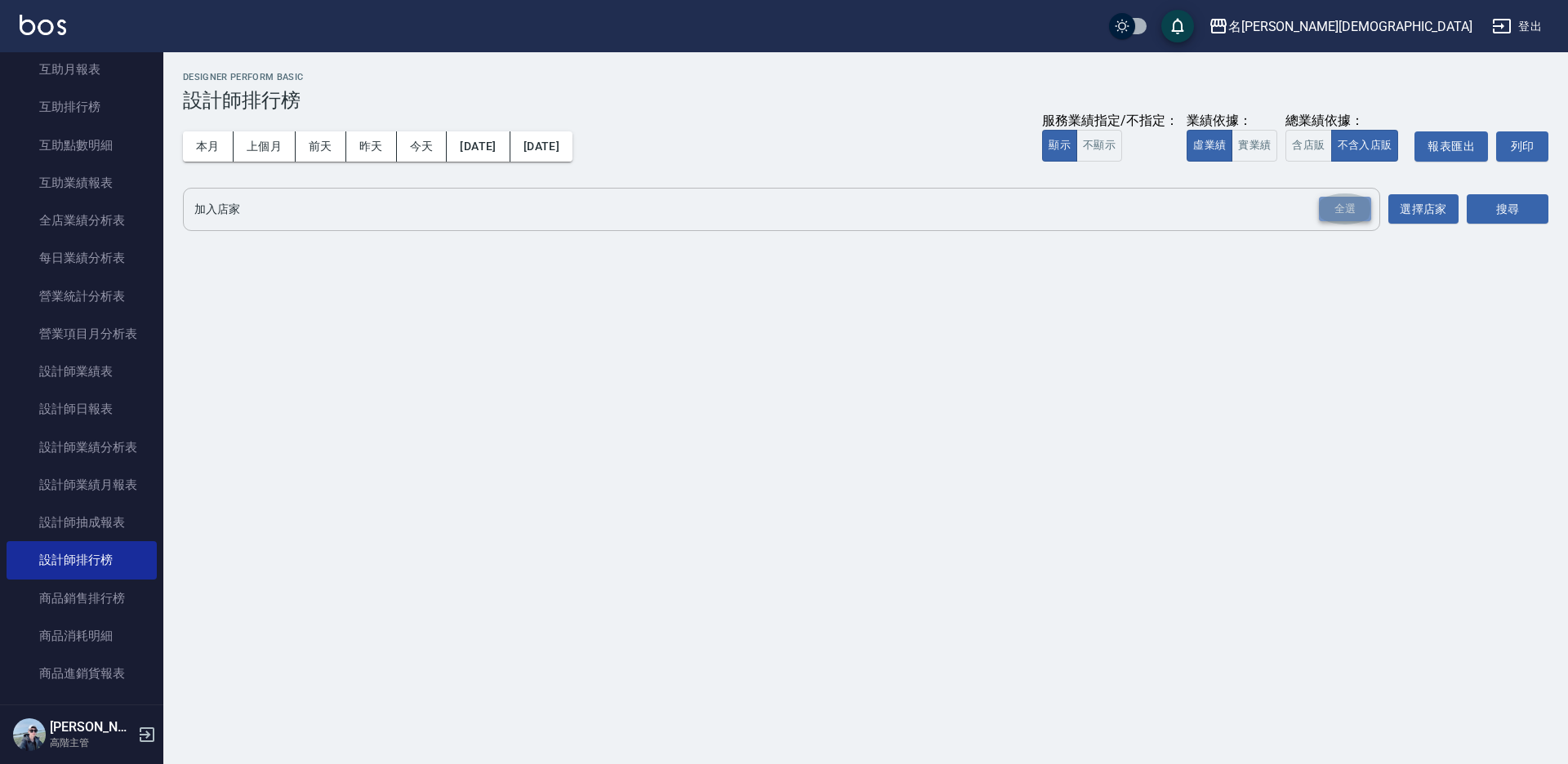
click at [1359, 204] on div "全選" at bounding box center [1344, 209] width 52 height 26
click at [1488, 208] on button "搜尋" at bounding box center [1507, 210] width 81 height 30
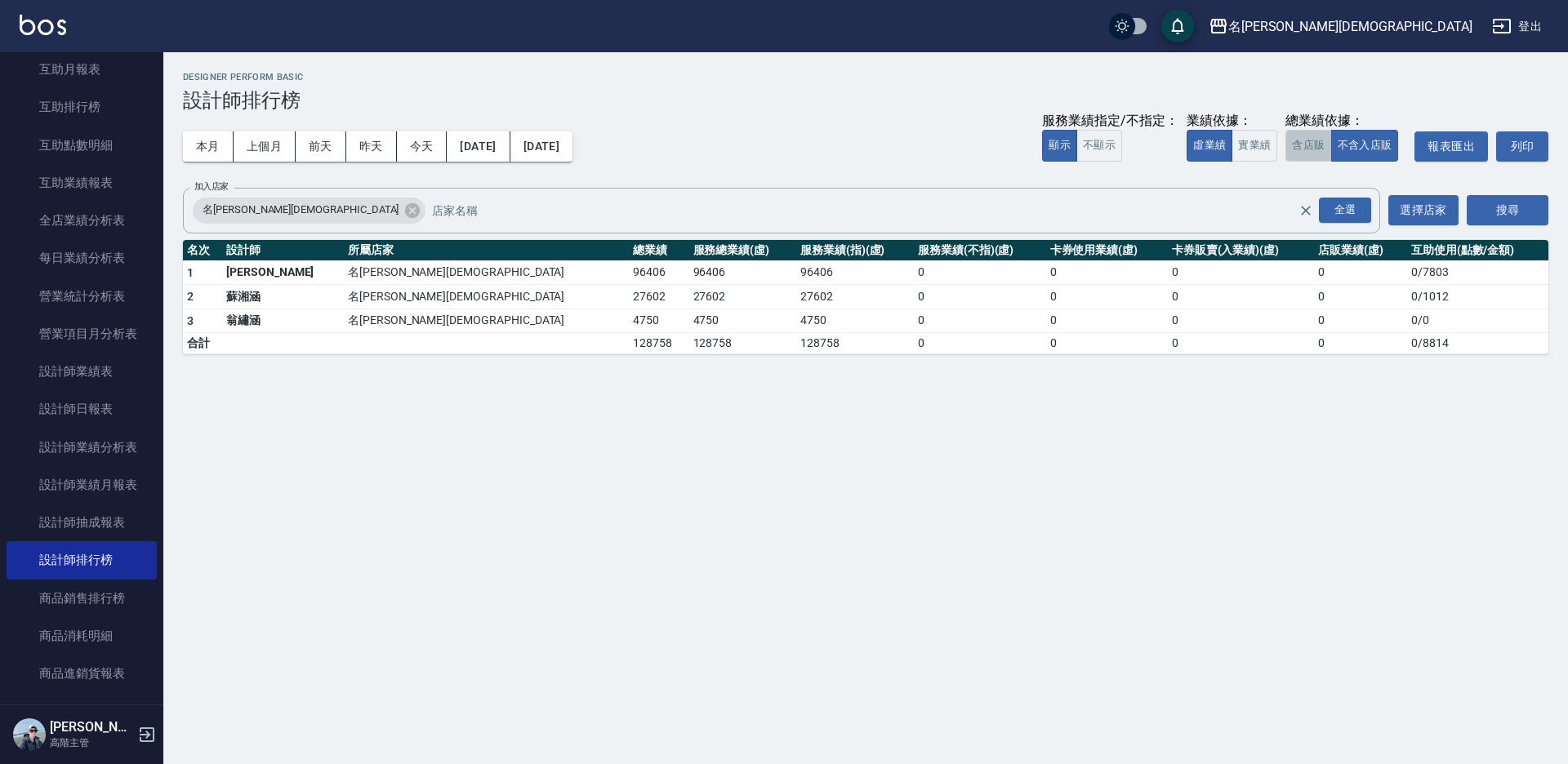
click at [1323, 143] on button "含店販" at bounding box center [1308, 146] width 45 height 32
